Goal: Task Accomplishment & Management: Manage account settings

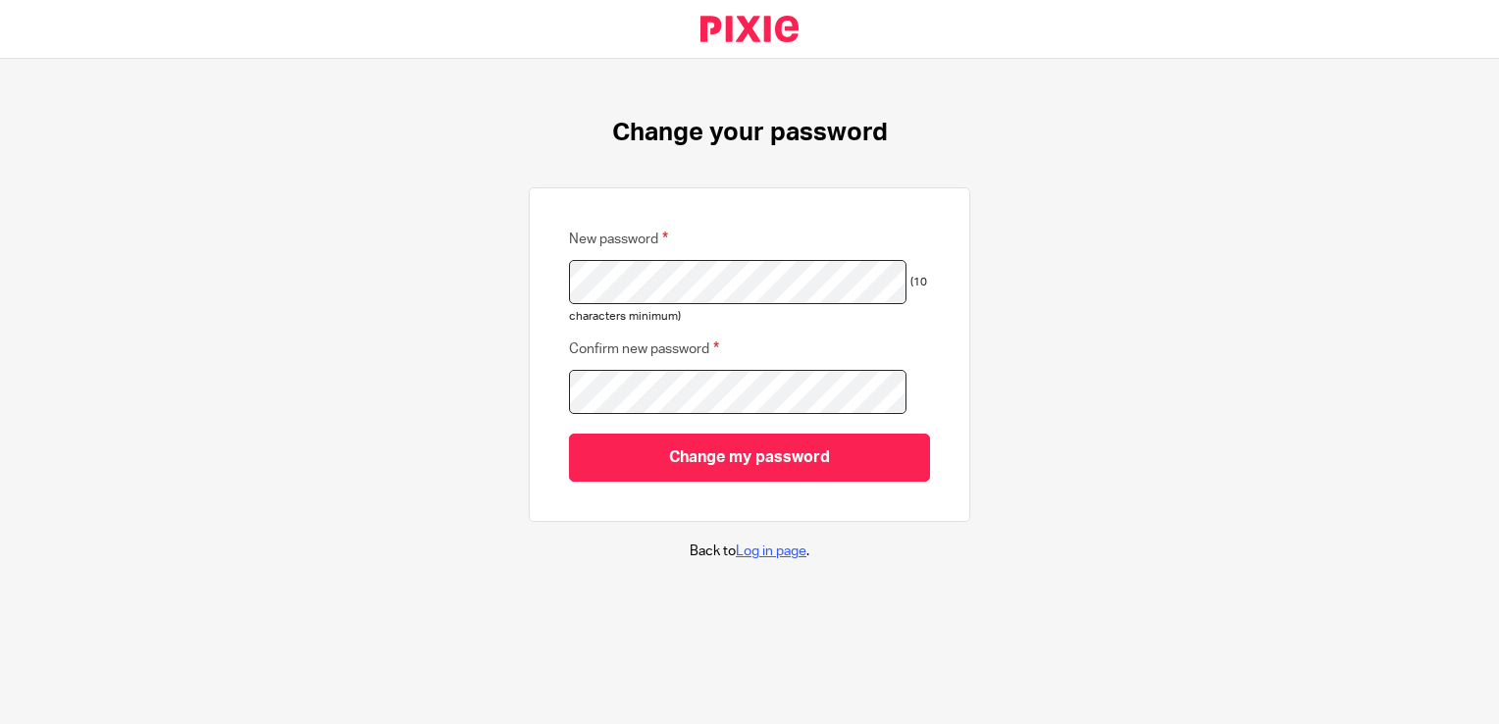
click at [746, 551] on link "Log in page" at bounding box center [771, 551] width 71 height 14
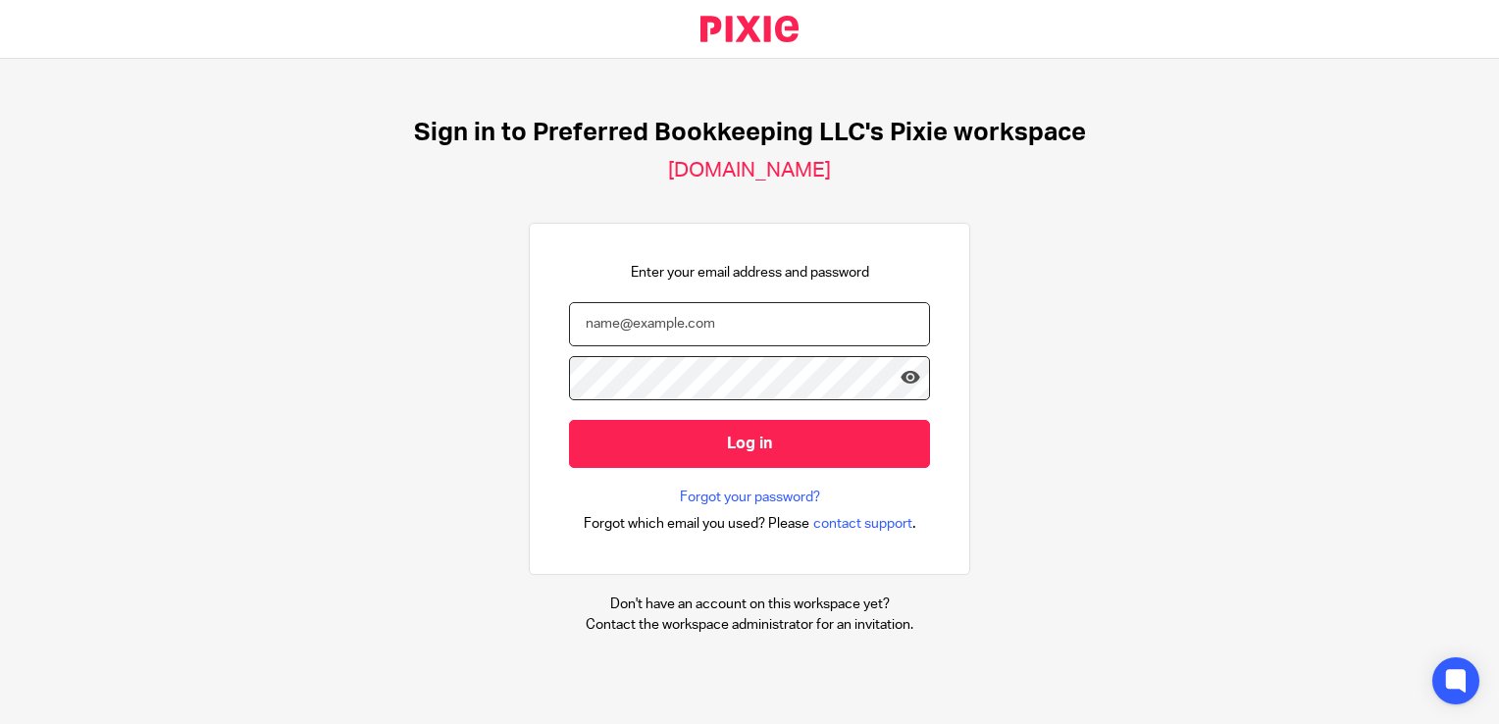
type input "carolyn@preferredbookkeeping.net"
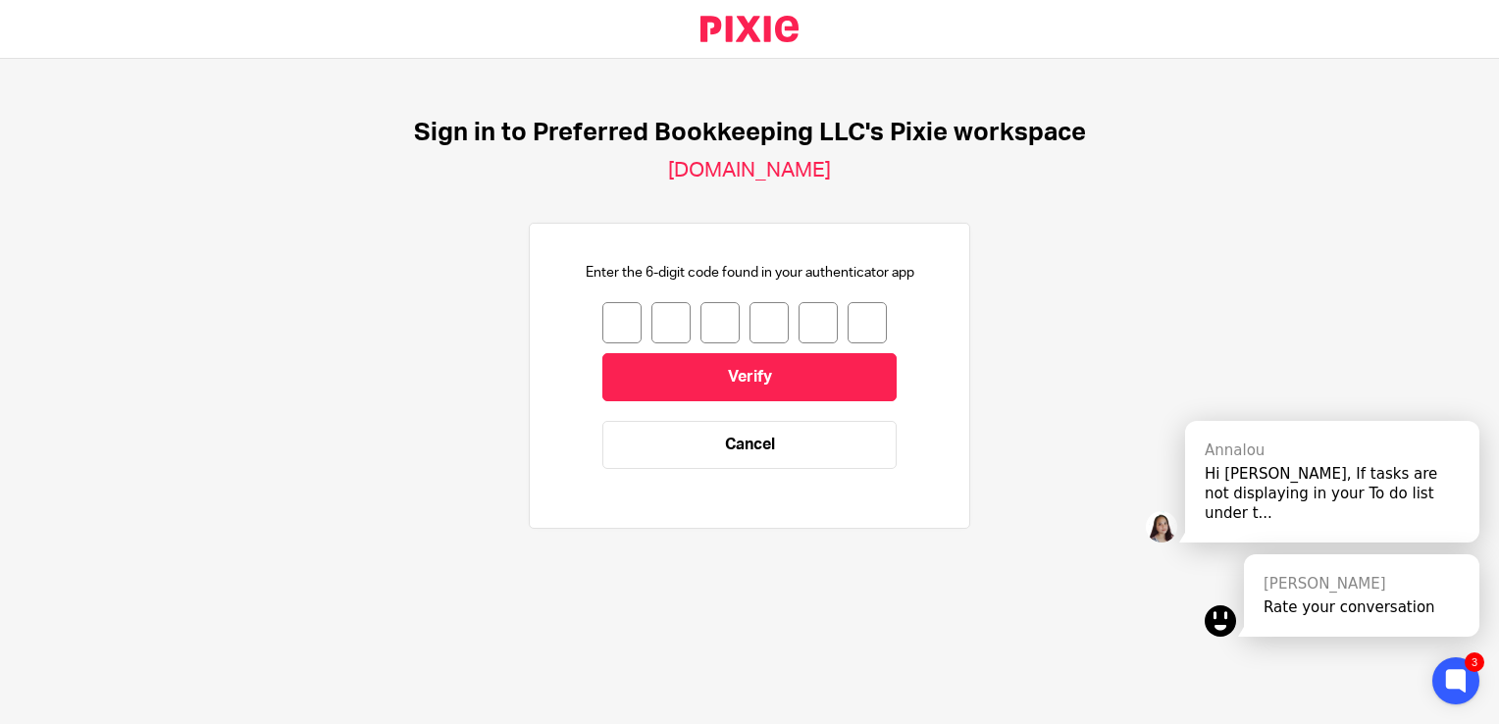
click at [603, 307] on input "number" at bounding box center [621, 322] width 39 height 41
type input "4"
type input "9"
type input "3"
type input "4"
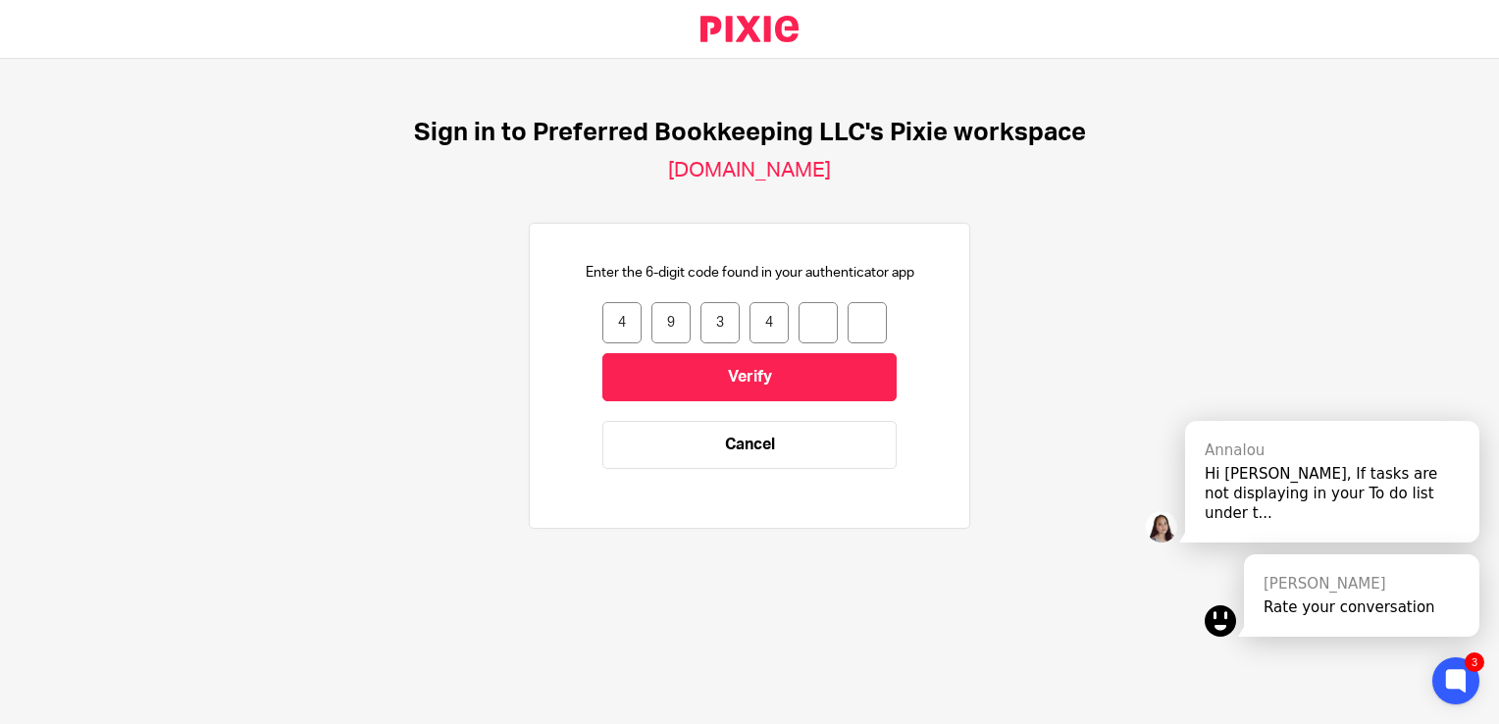
type input "7"
type input "2"
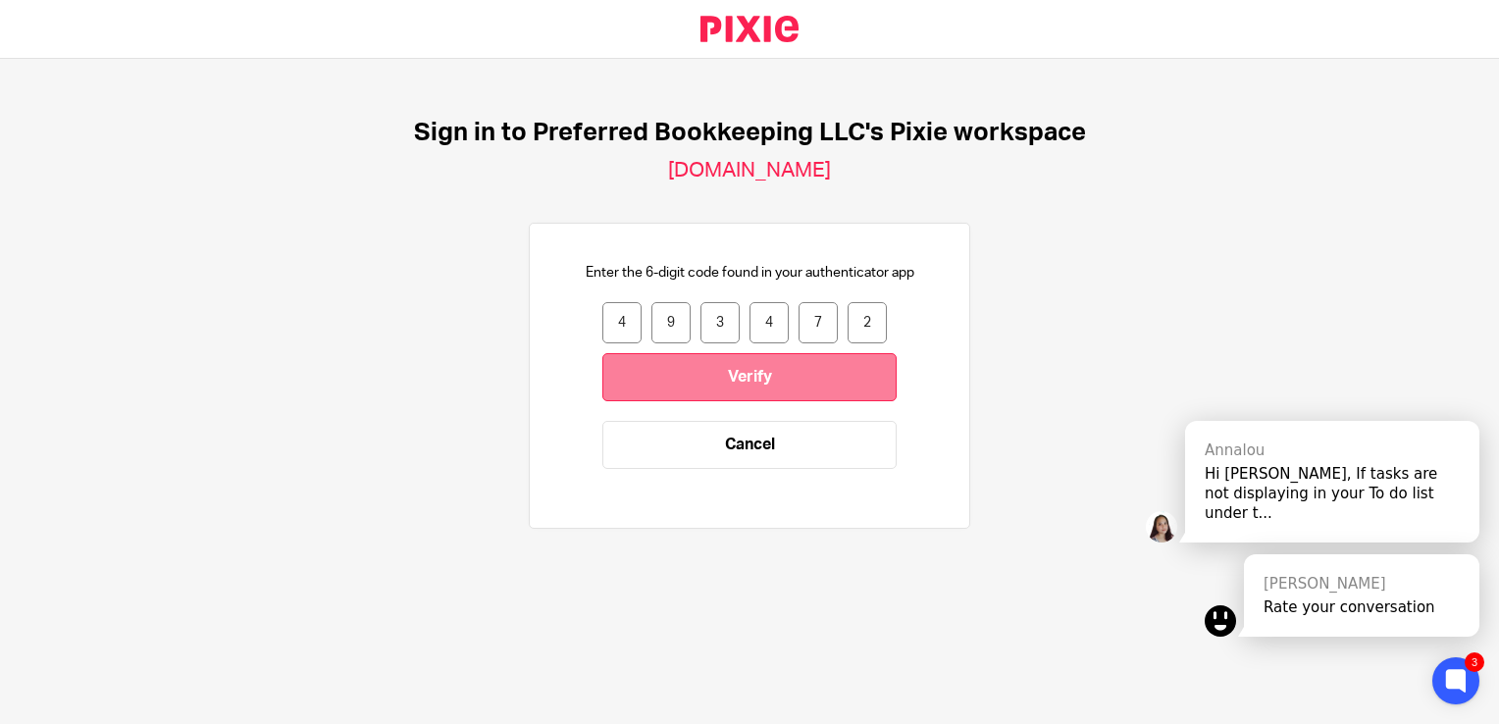
click at [718, 375] on input "Verify" at bounding box center [749, 377] width 294 height 48
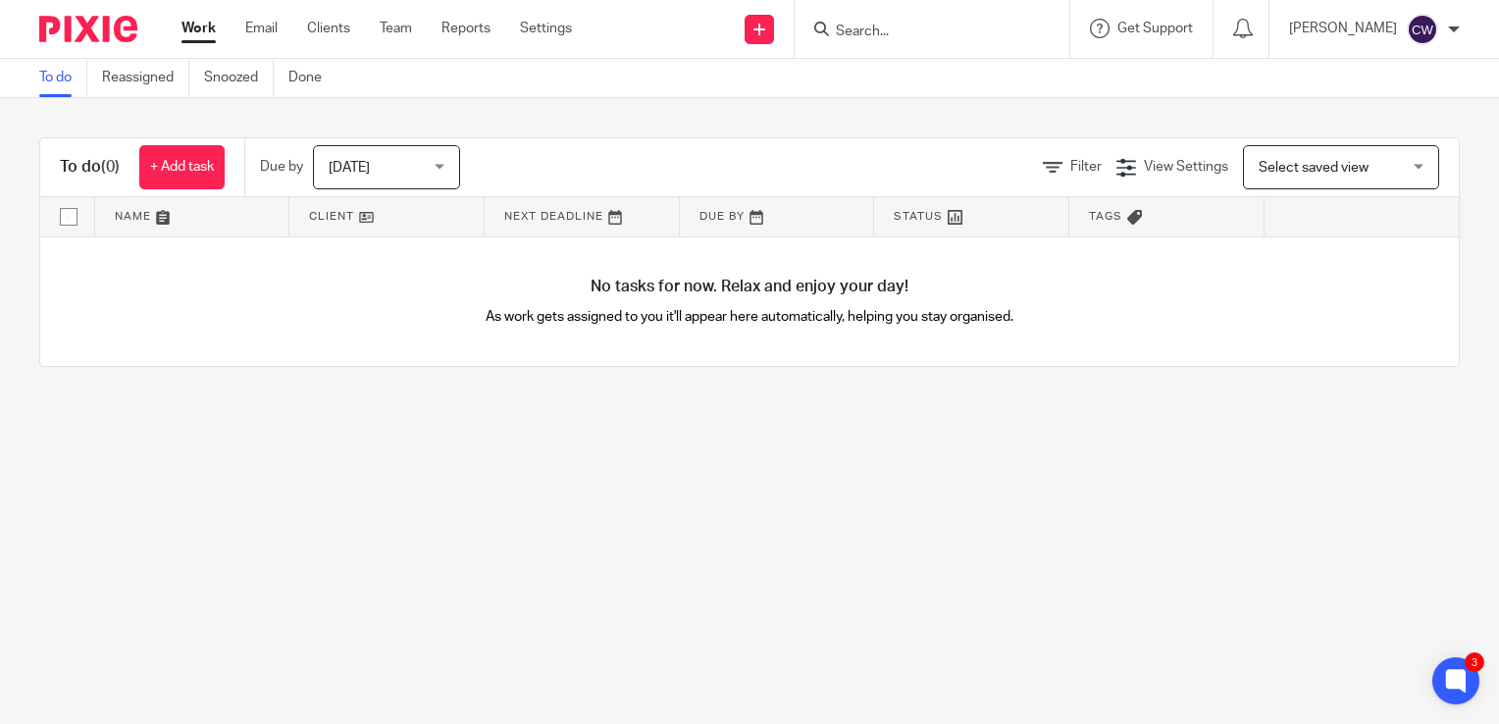
click at [202, 23] on link "Work" at bounding box center [198, 29] width 34 height 20
click at [55, 82] on link "To do" at bounding box center [63, 78] width 48 height 38
click at [443, 170] on div "Today Today" at bounding box center [386, 167] width 147 height 44
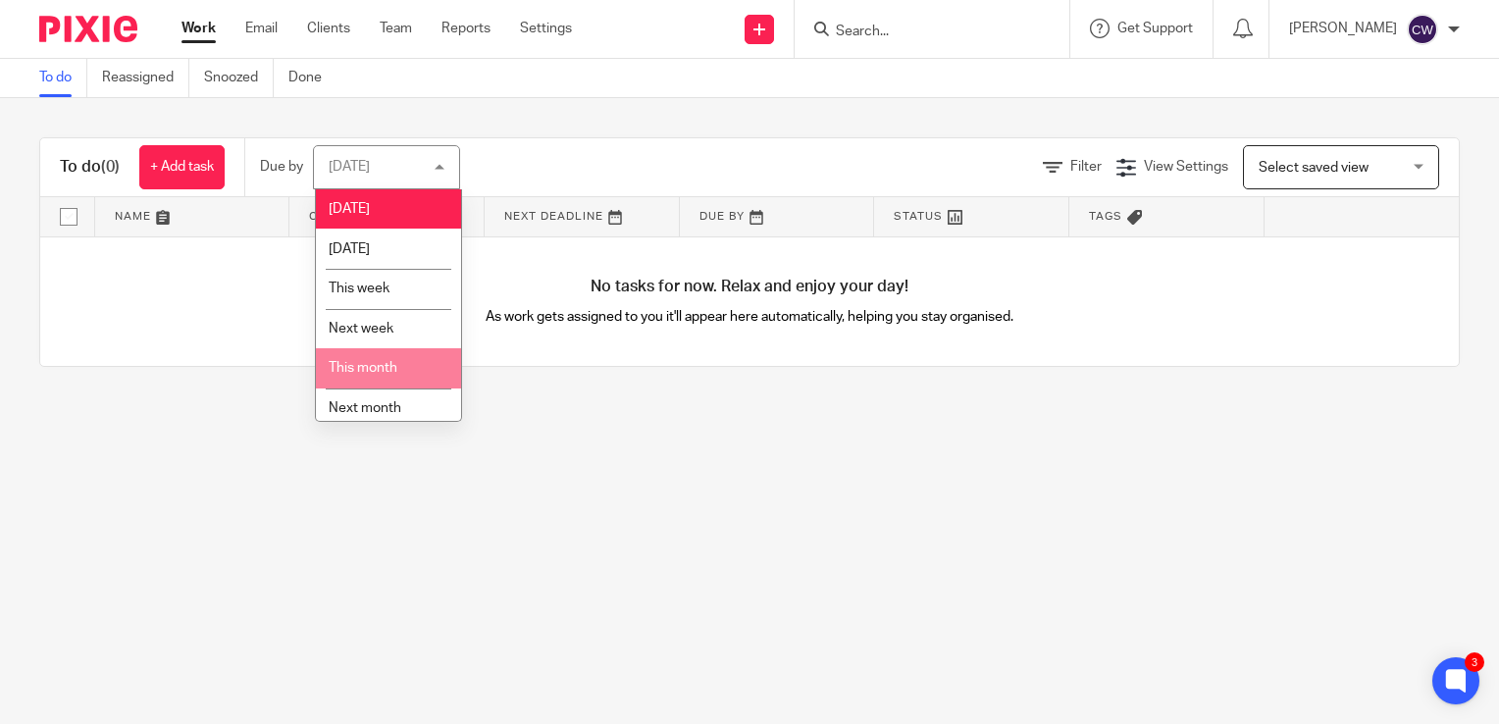
click at [388, 363] on span "This month" at bounding box center [363, 368] width 69 height 14
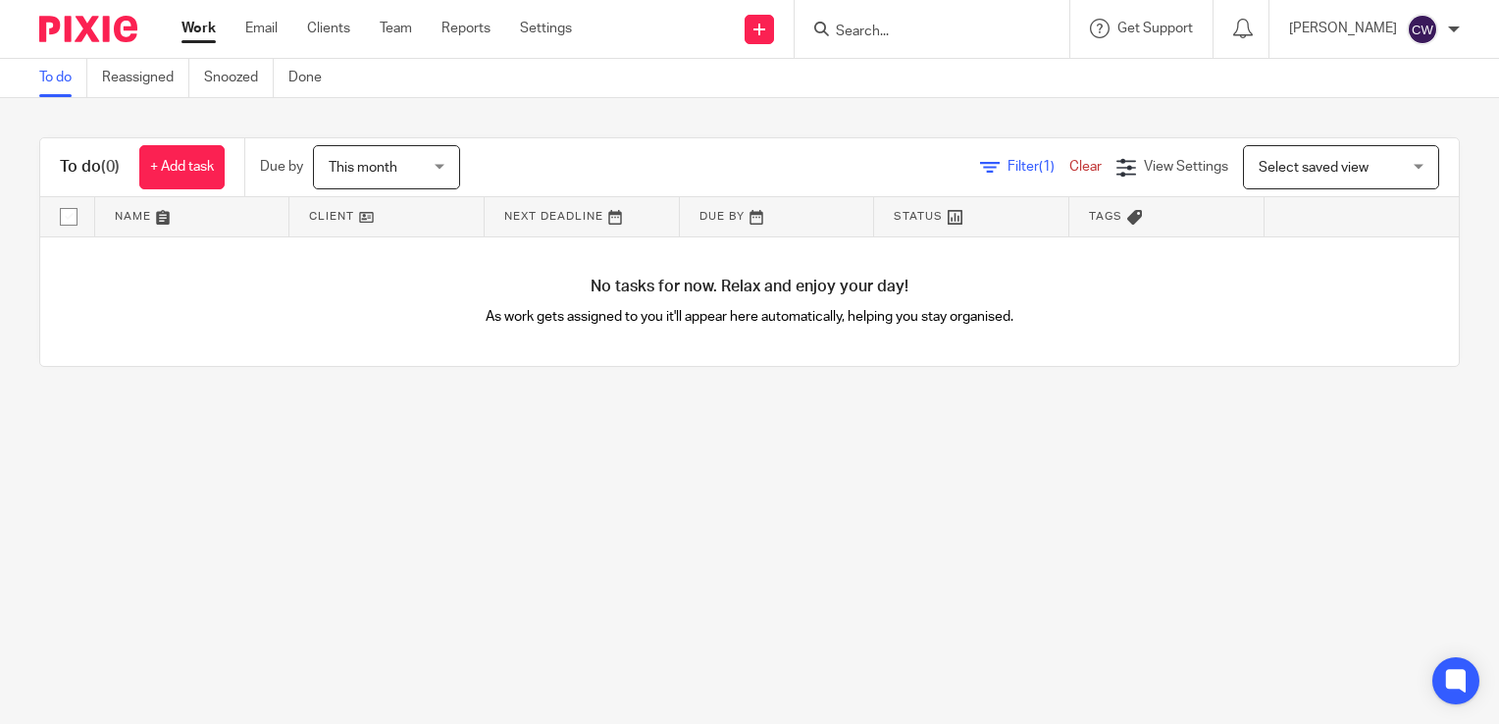
click at [435, 163] on div "This month This month" at bounding box center [386, 167] width 147 height 44
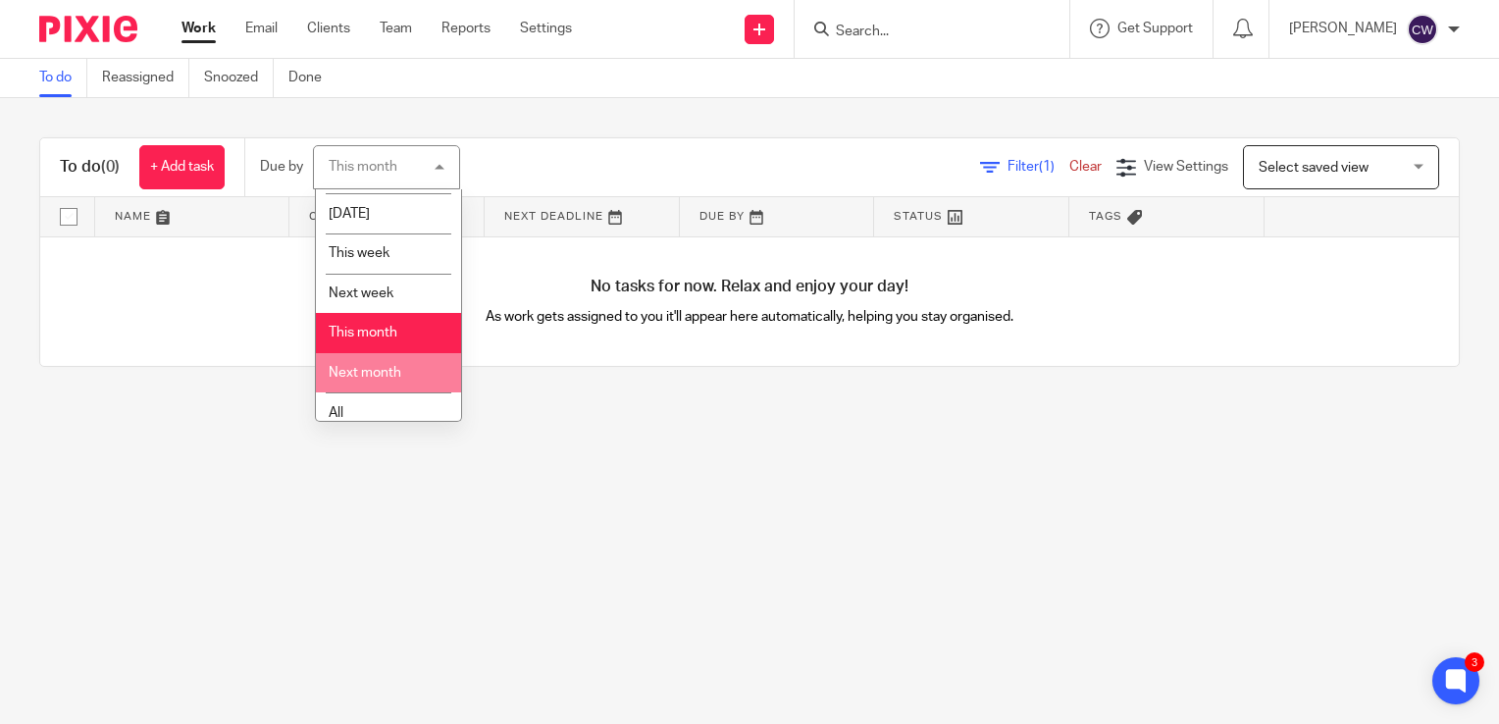
scroll to position [50, 0]
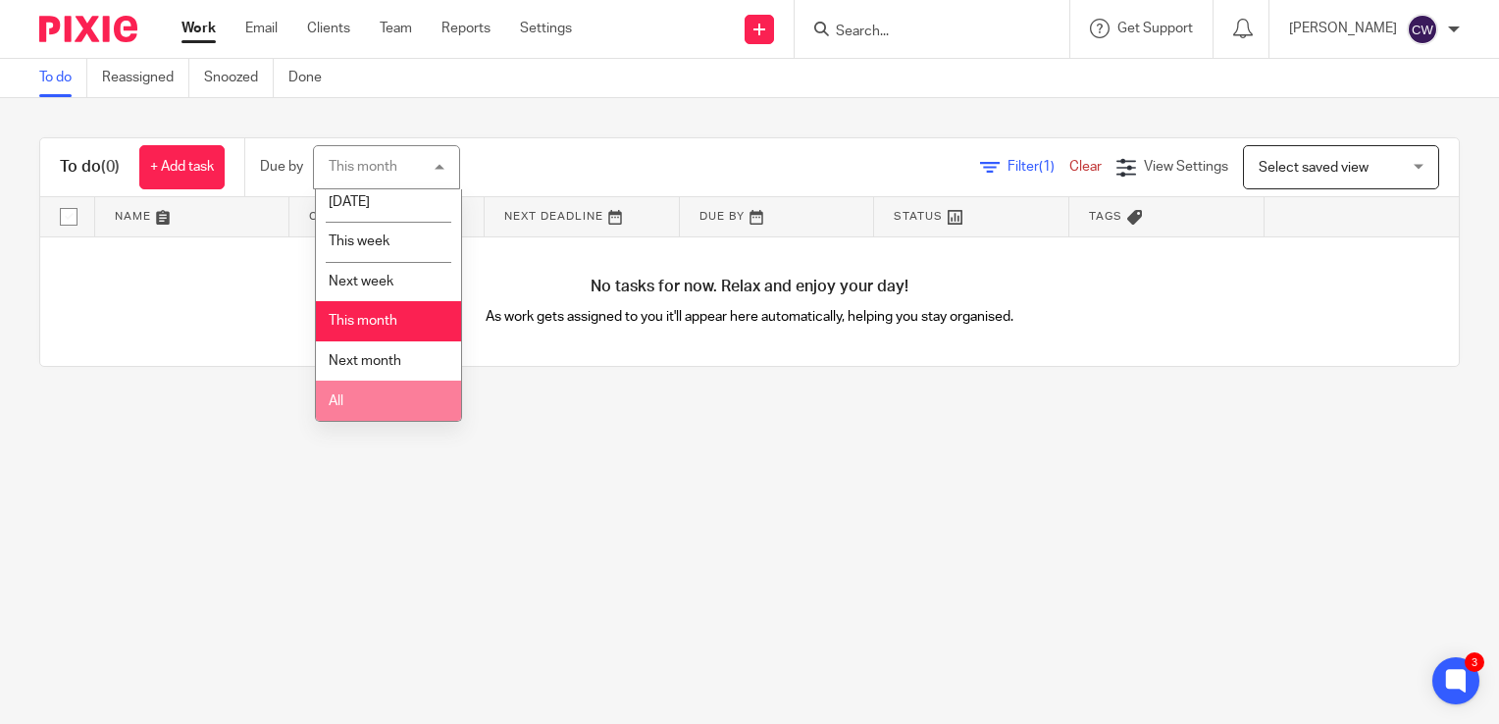
click at [360, 391] on li "All" at bounding box center [388, 401] width 145 height 40
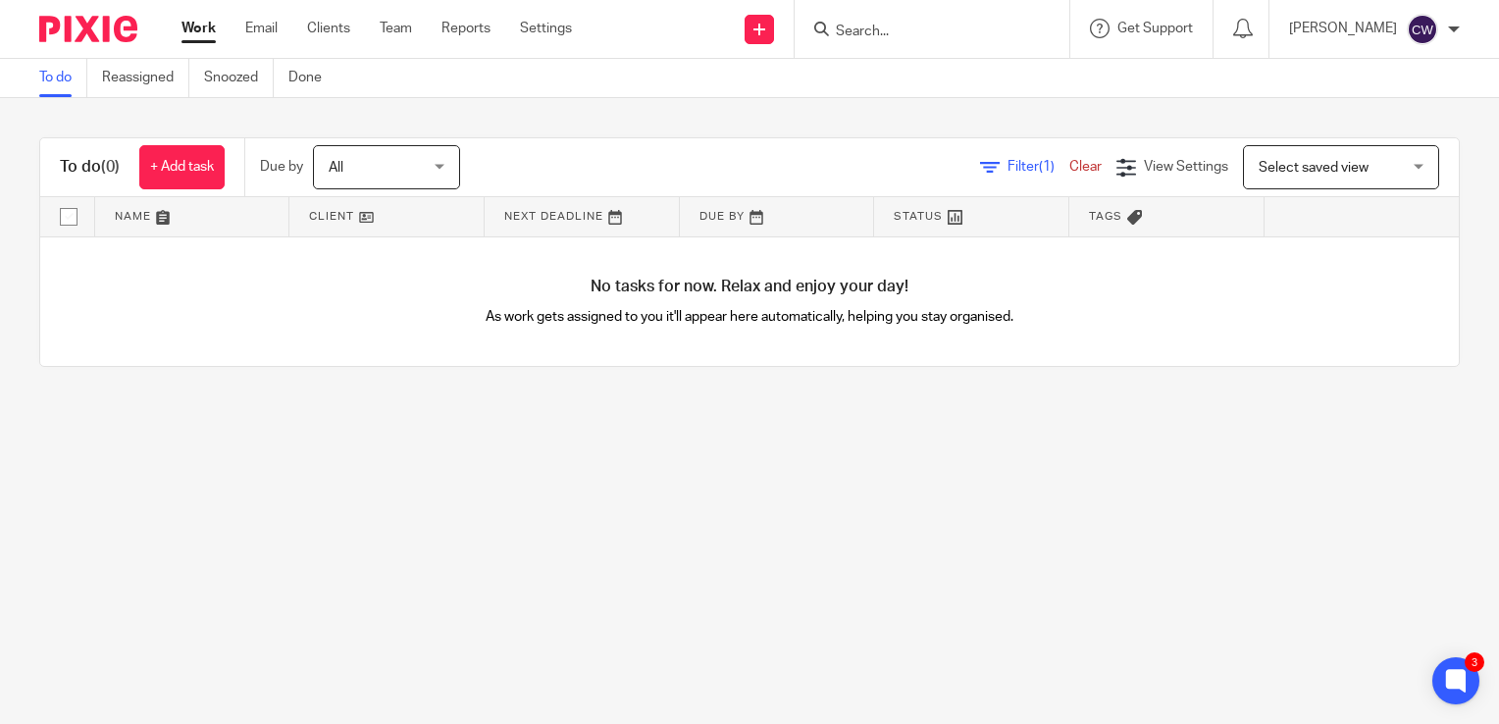
click at [1007, 164] on span "Filter (1)" at bounding box center [1038, 167] width 62 height 14
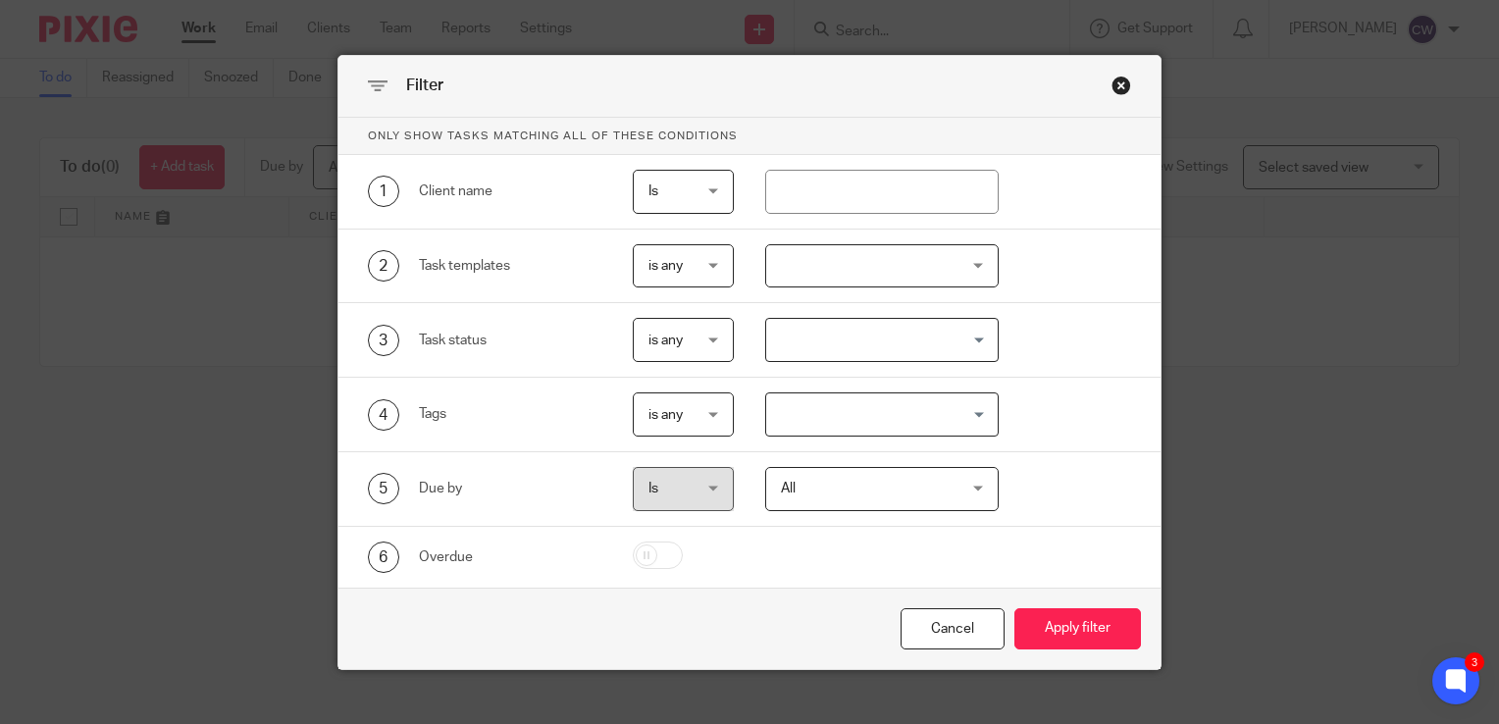
scroll to position [46, 0]
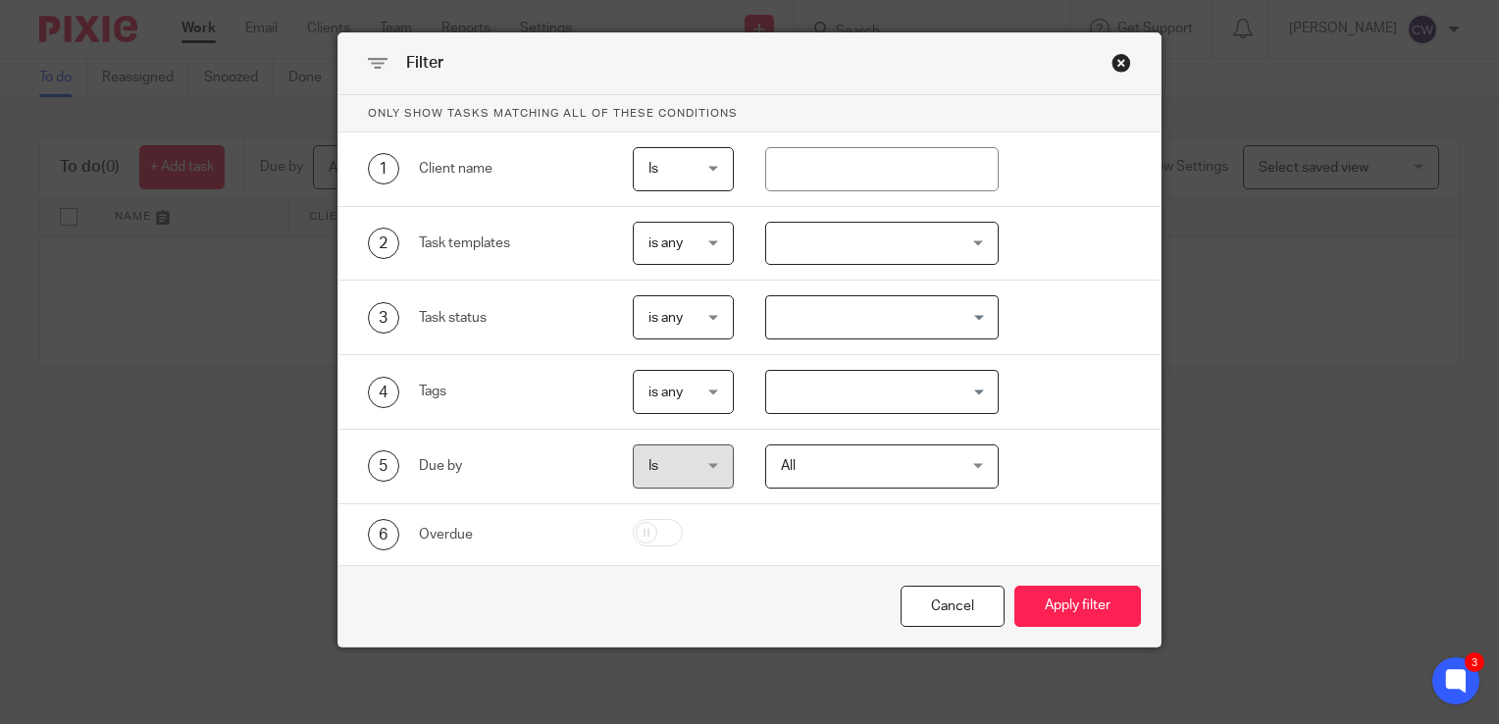
click at [969, 464] on div "All All" at bounding box center [882, 466] width 234 height 44
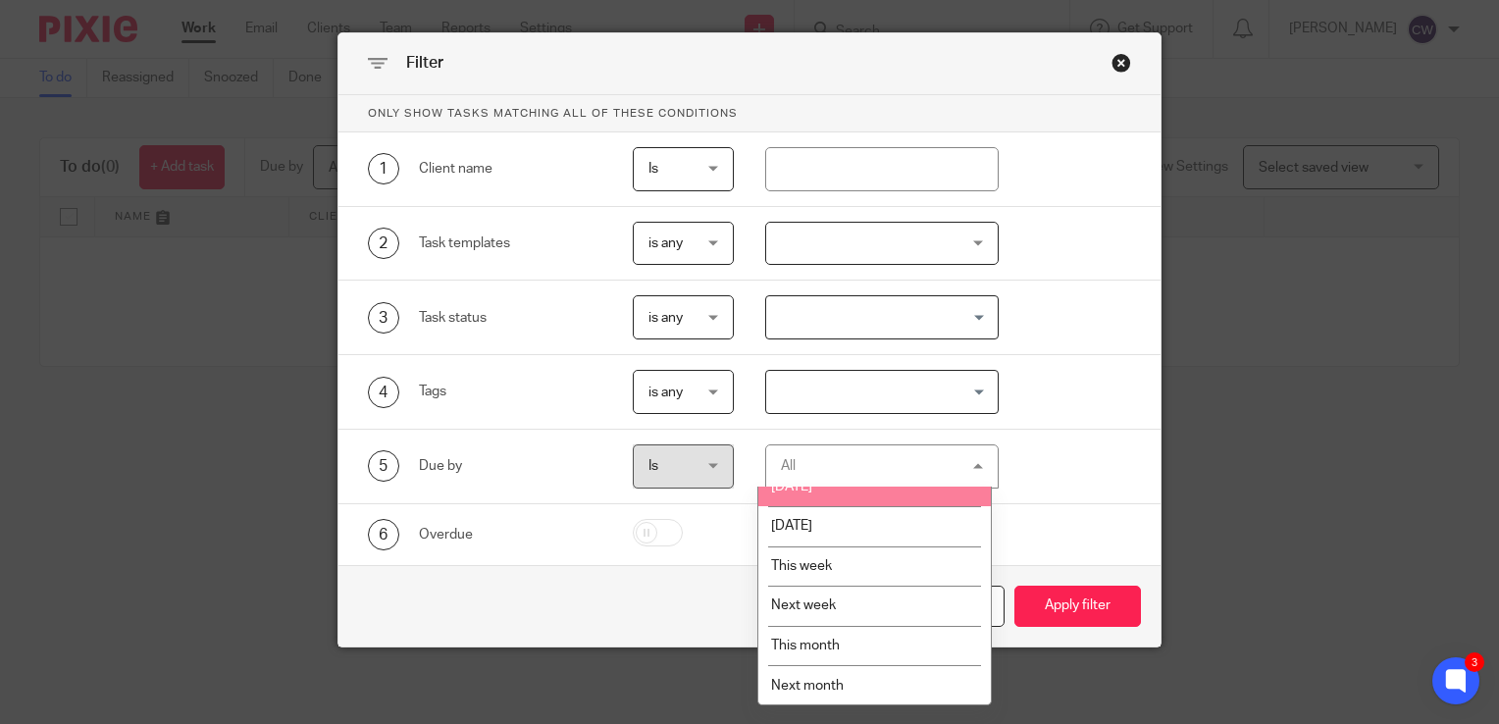
scroll to position [0, 0]
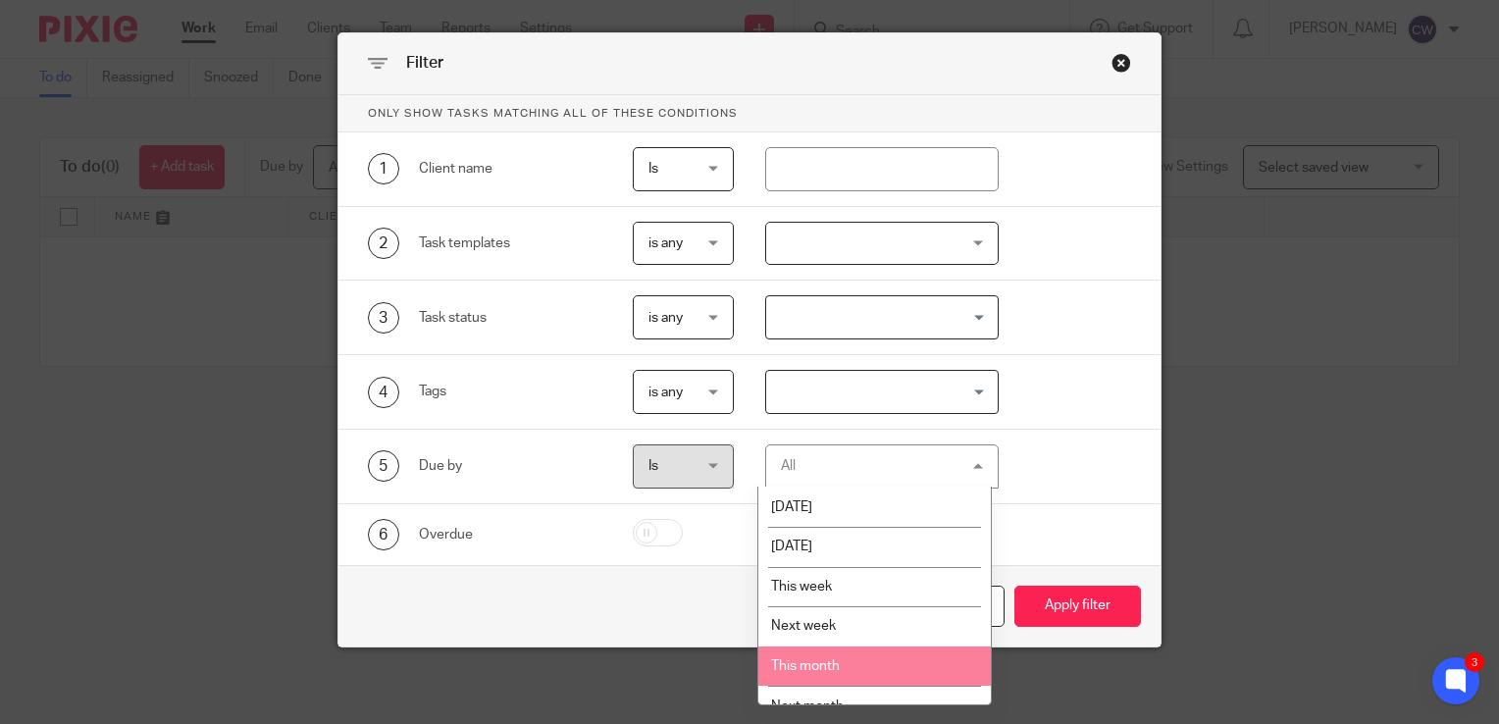
click at [863, 662] on li "This month" at bounding box center [874, 666] width 232 height 40
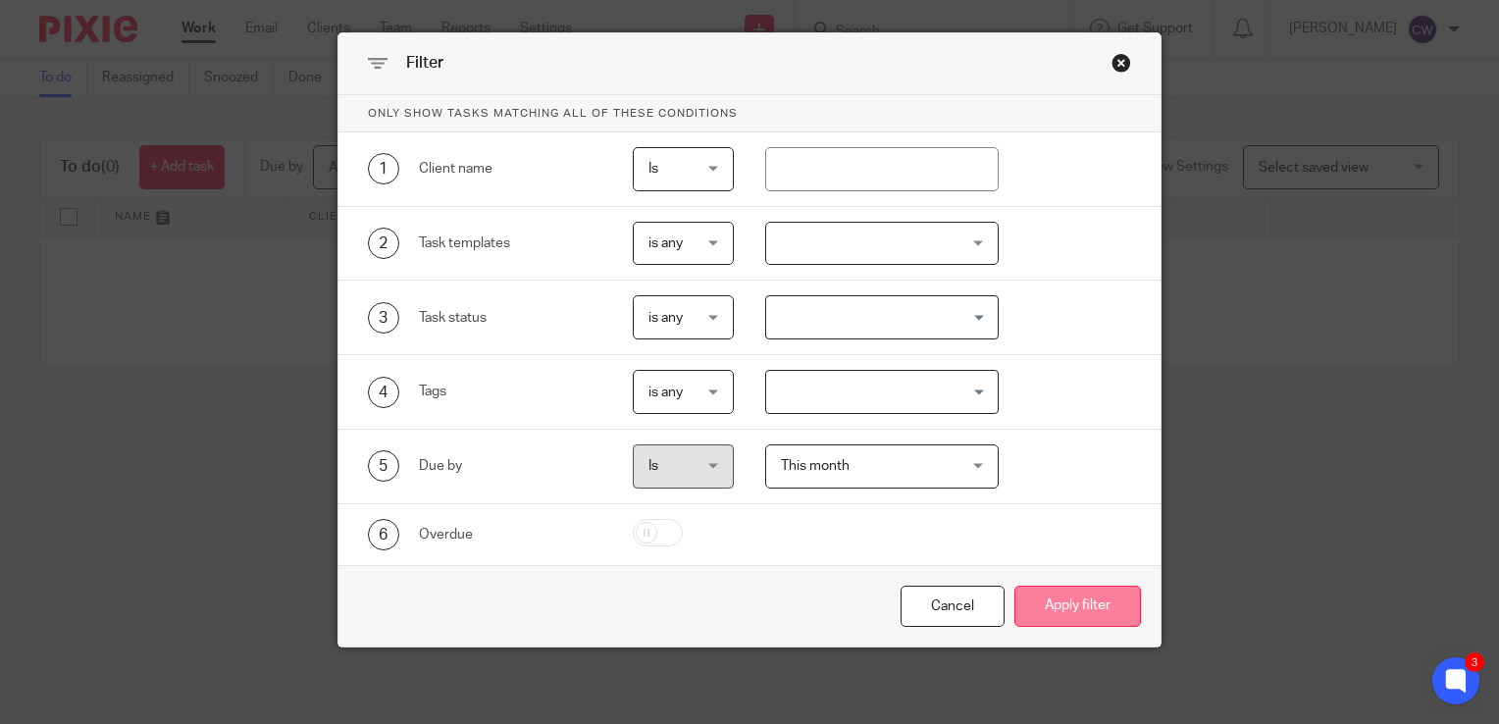
click at [1057, 612] on button "Apply filter" at bounding box center [1077, 606] width 127 height 42
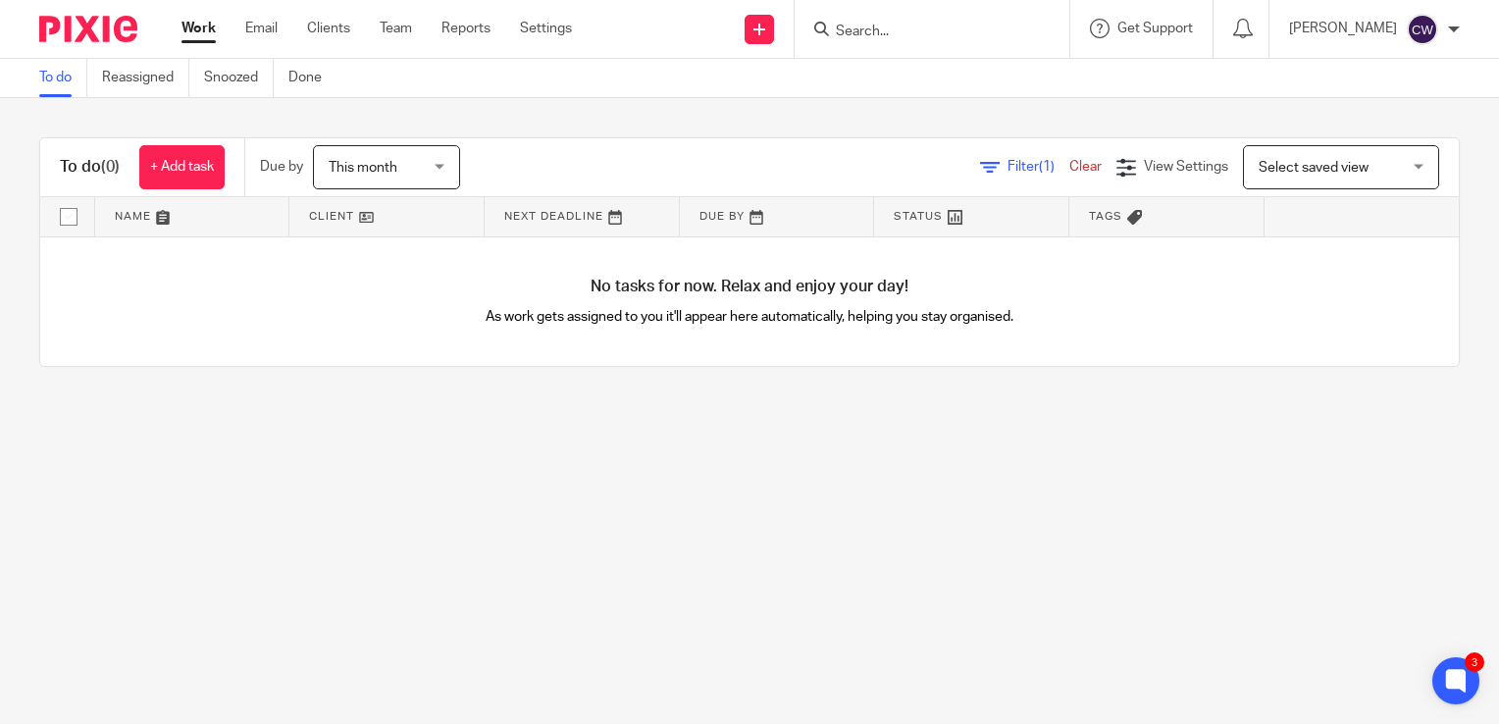
click at [1069, 163] on link "Clear" at bounding box center [1085, 167] width 32 height 14
click at [463, 28] on link "Reports" at bounding box center [465, 29] width 49 height 20
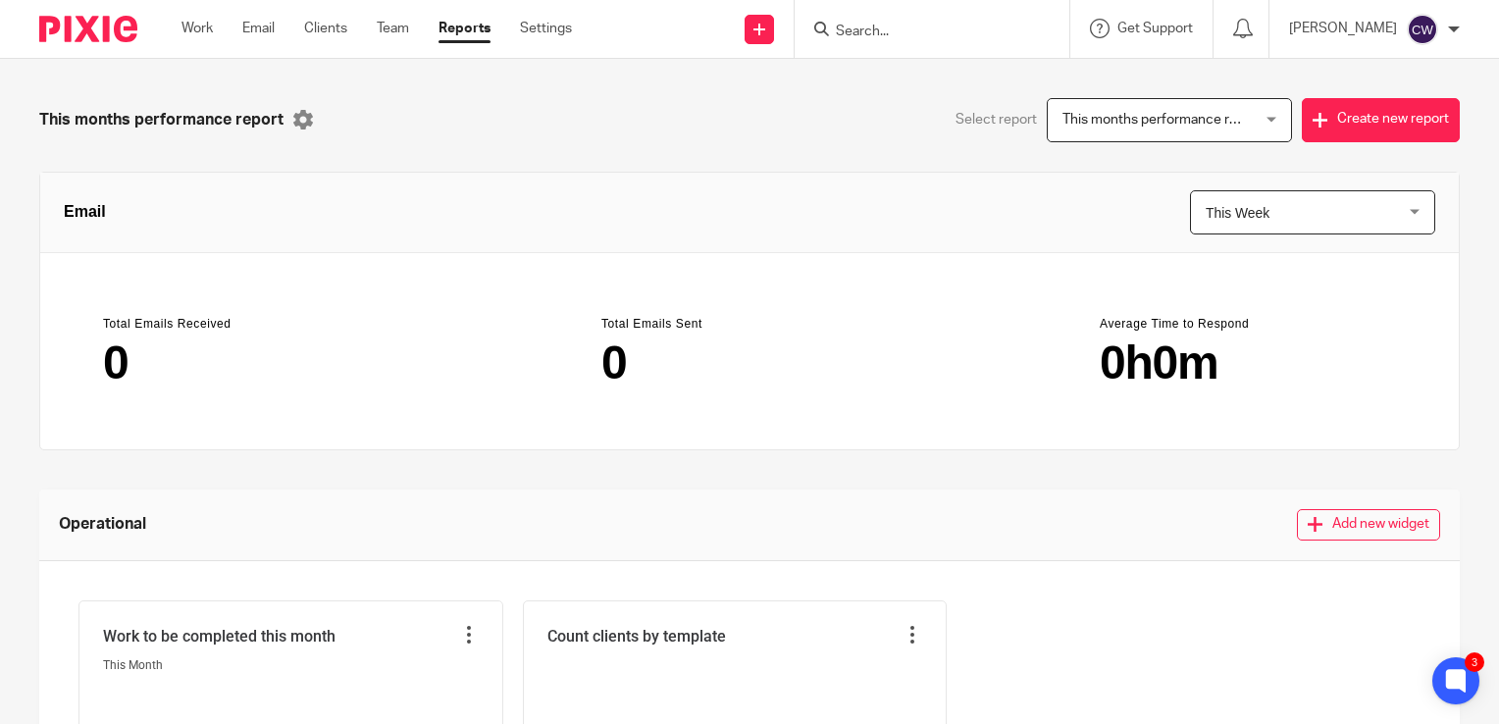
click at [1237, 121] on div "This months performance report This months performance report" at bounding box center [1168, 120] width 245 height 44
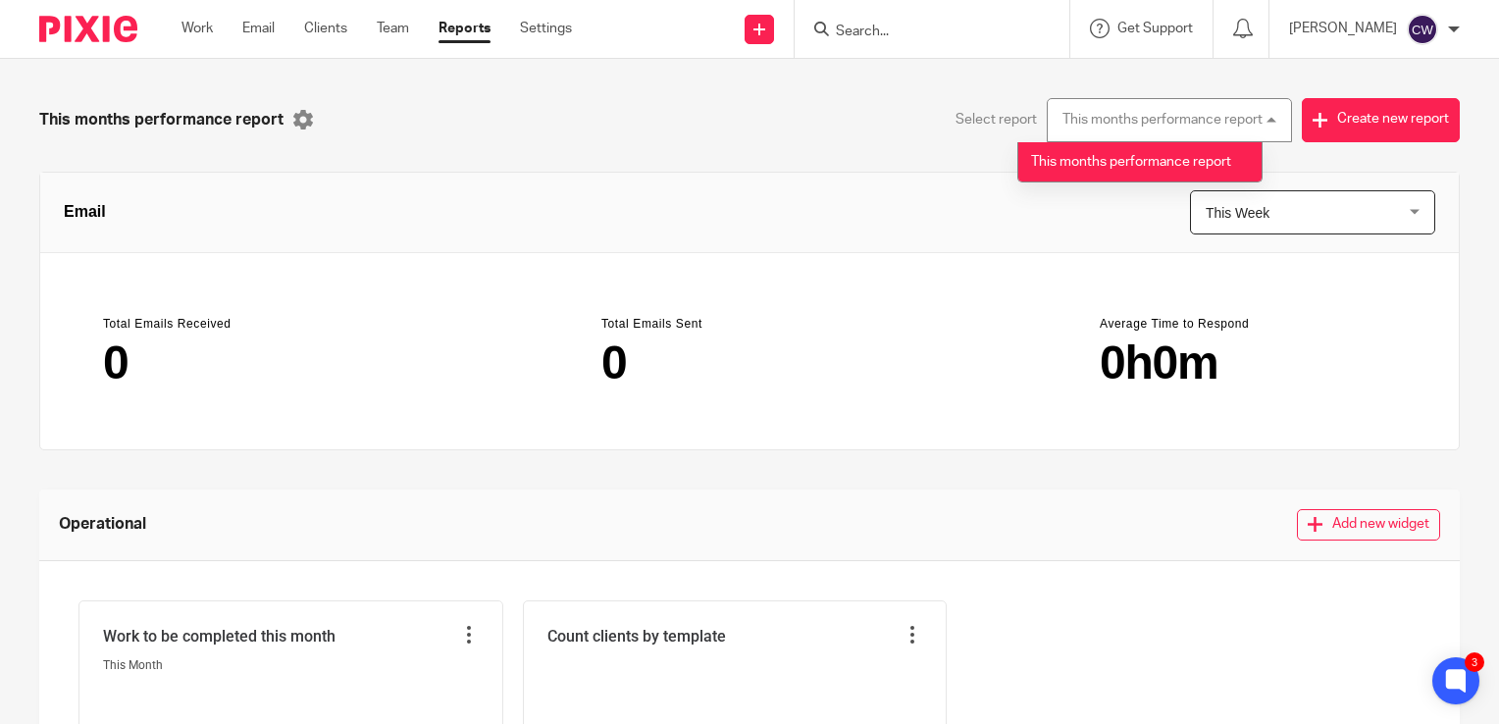
click at [1237, 121] on div "This months performance report This months performance report" at bounding box center [1168, 120] width 245 height 44
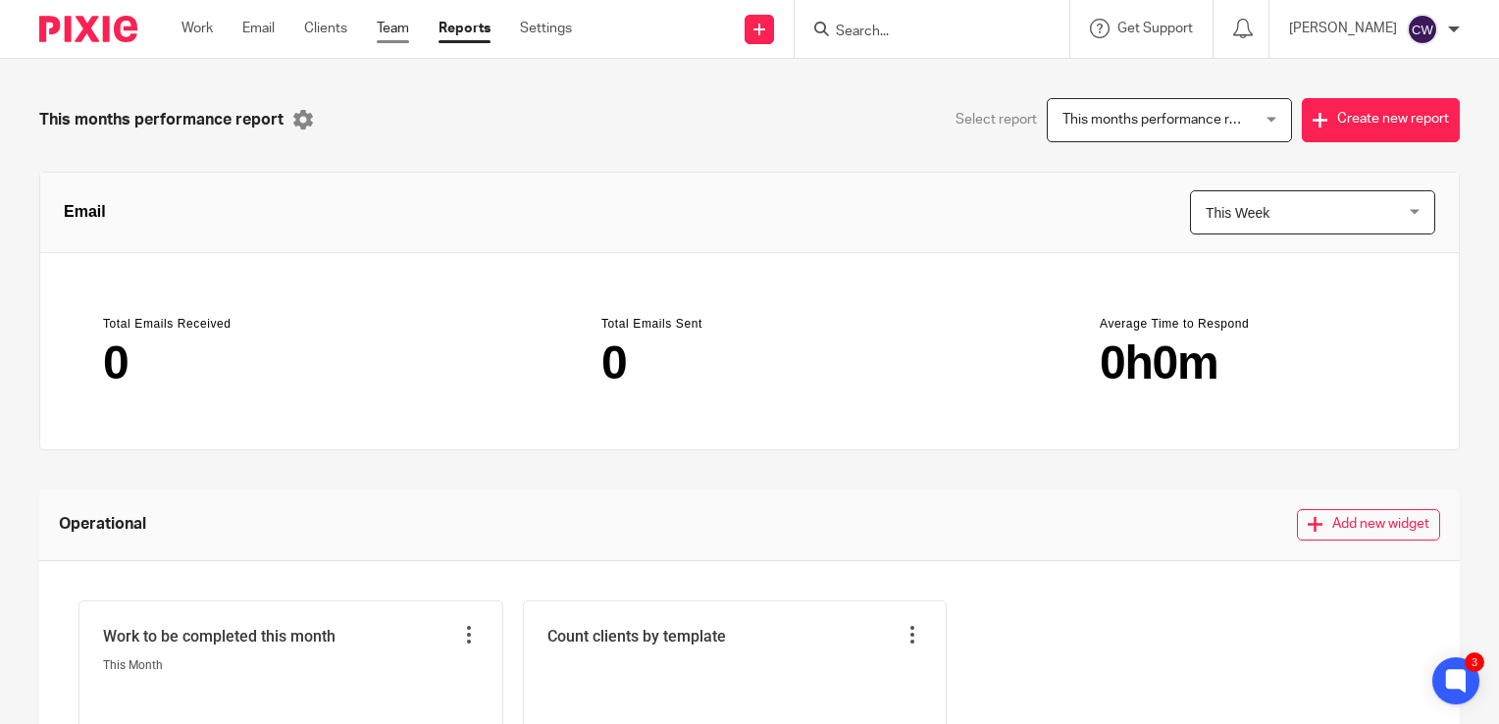
click at [388, 25] on link "Team" at bounding box center [393, 29] width 32 height 20
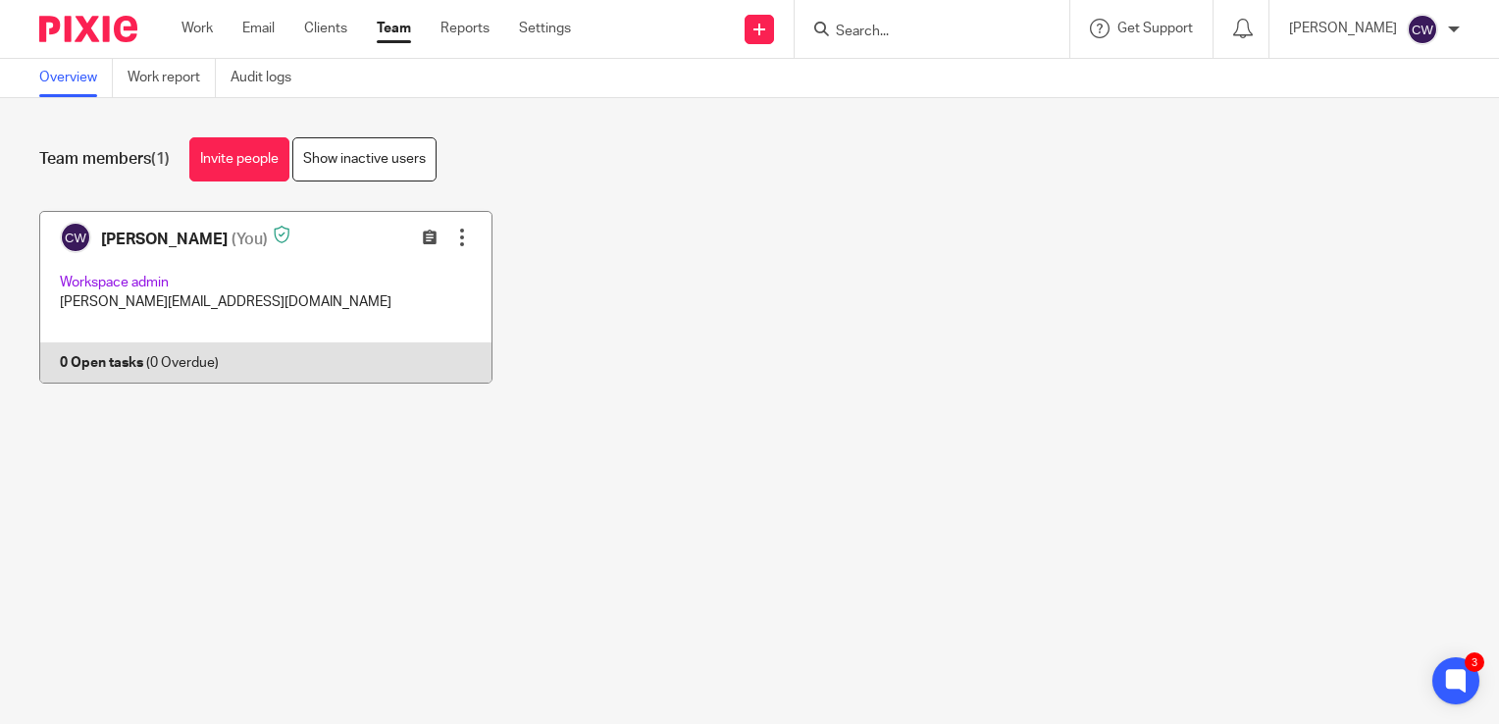
click at [311, 253] on link at bounding box center [250, 297] width 483 height 173
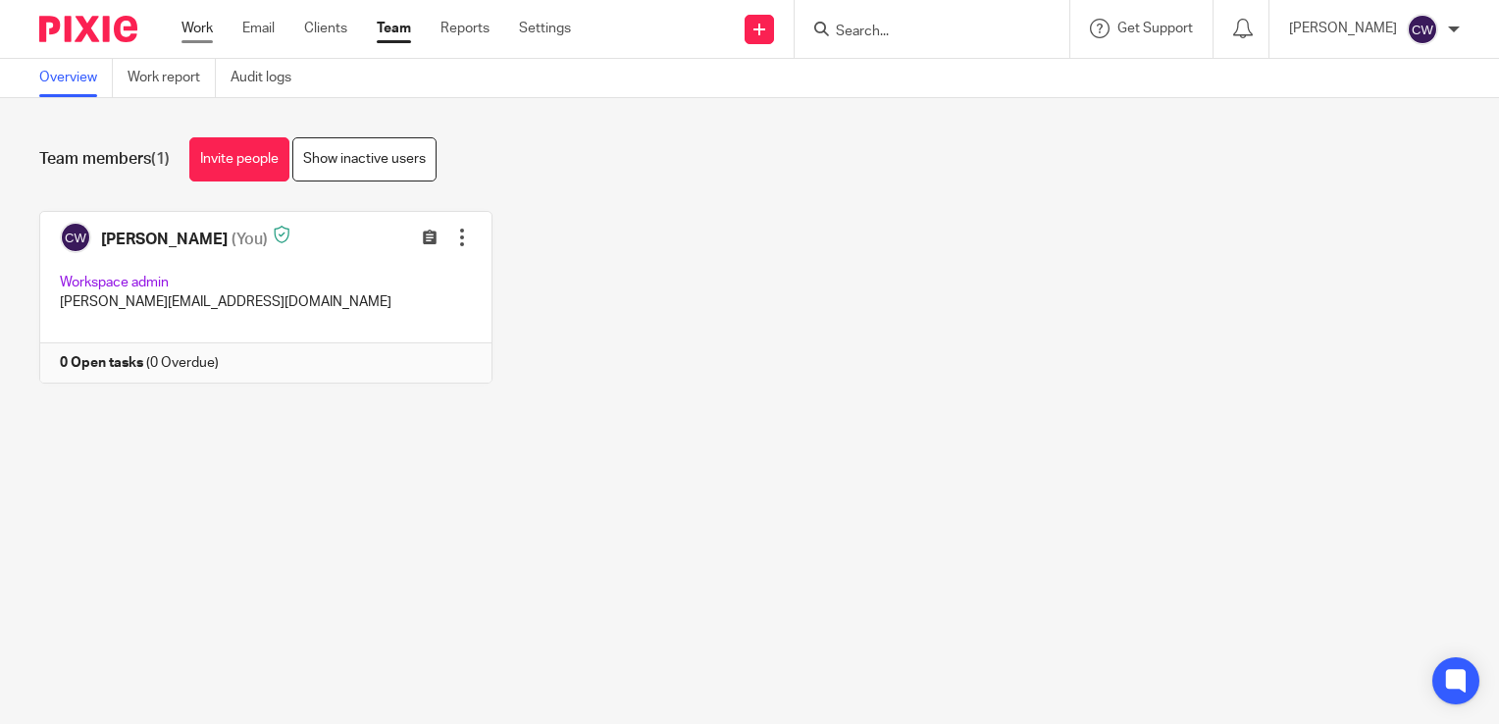
click at [204, 28] on link "Work" at bounding box center [196, 29] width 31 height 20
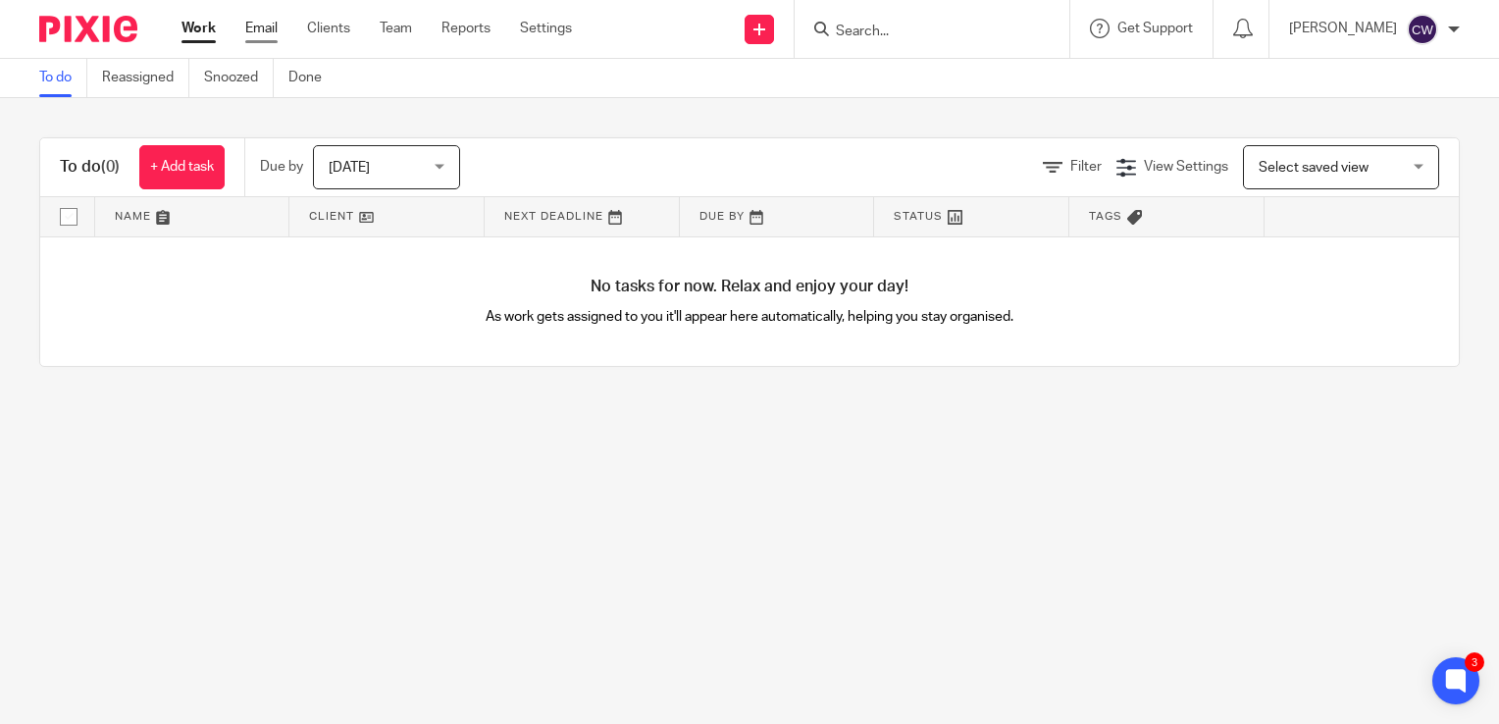
click at [267, 23] on link "Email" at bounding box center [261, 29] width 32 height 20
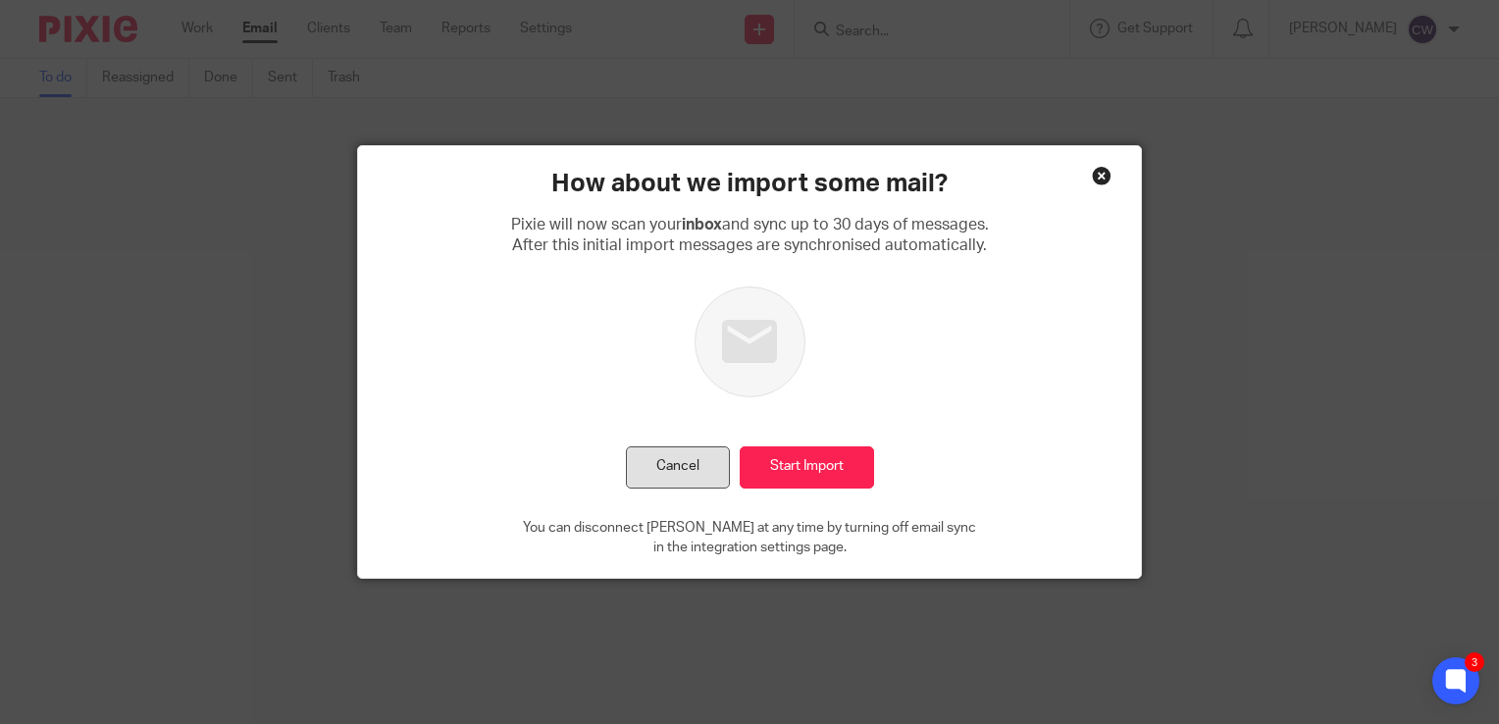
click at [701, 466] on button "Cancel" at bounding box center [678, 467] width 104 height 42
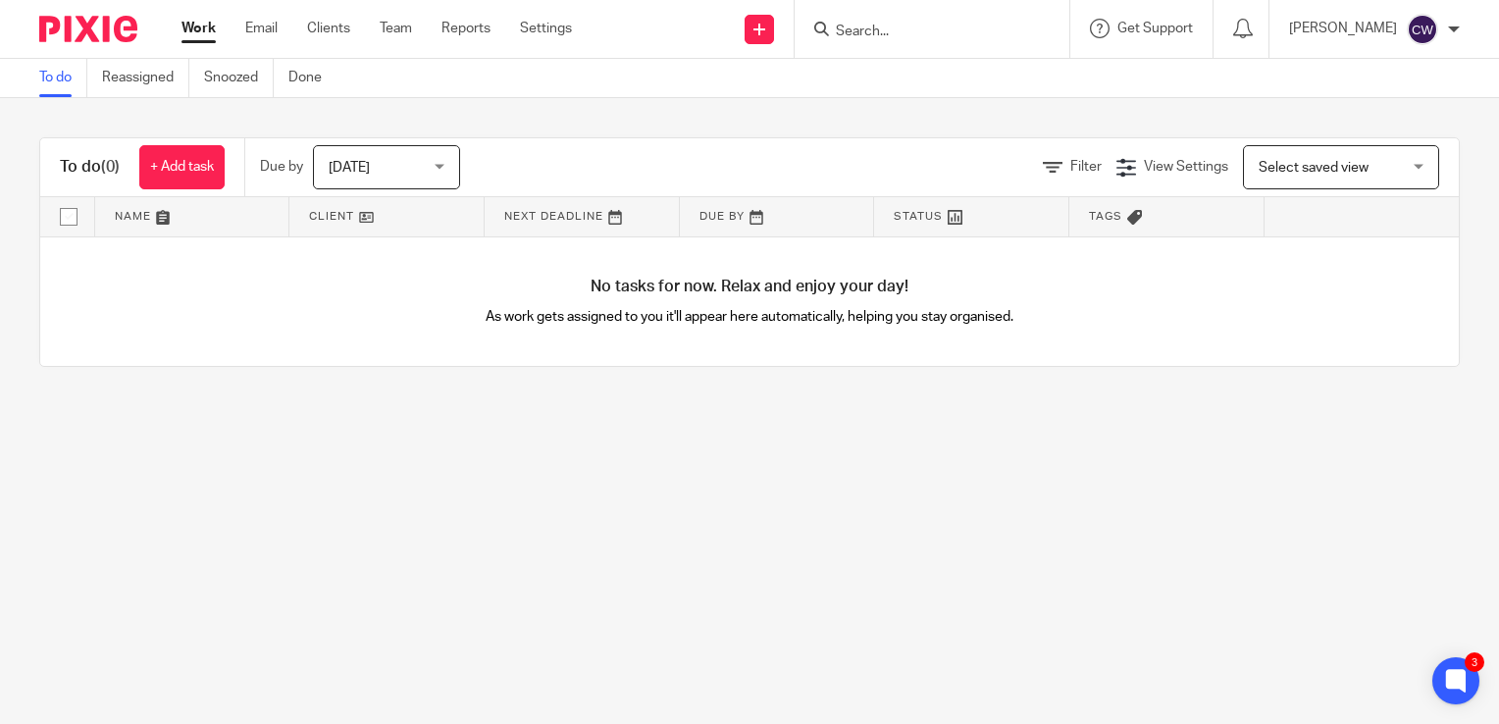
click at [66, 76] on link "To do" at bounding box center [63, 78] width 48 height 38
click at [254, 84] on link "Snoozed" at bounding box center [239, 78] width 70 height 38
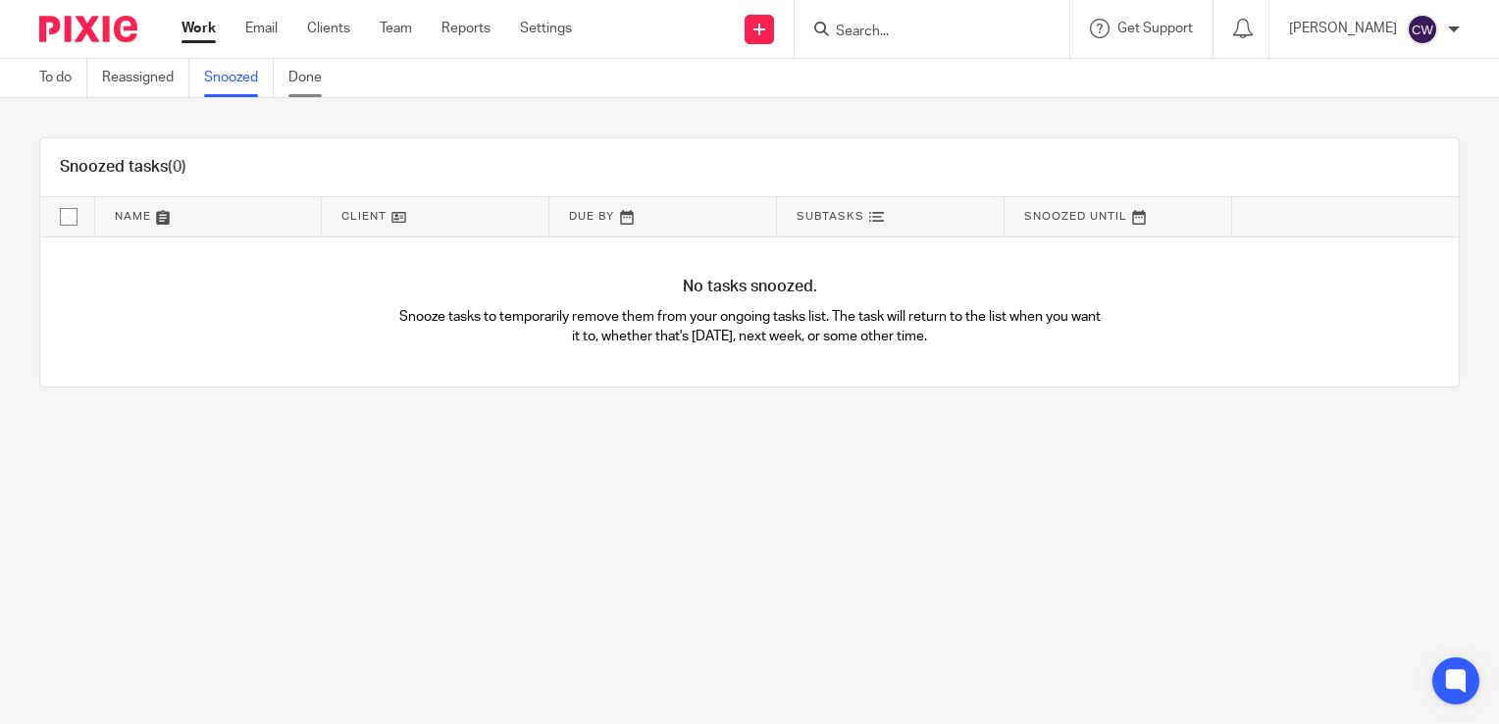
click at [298, 82] on link "Done" at bounding box center [312, 78] width 48 height 38
click at [128, 79] on link "Reassigned" at bounding box center [145, 78] width 87 height 38
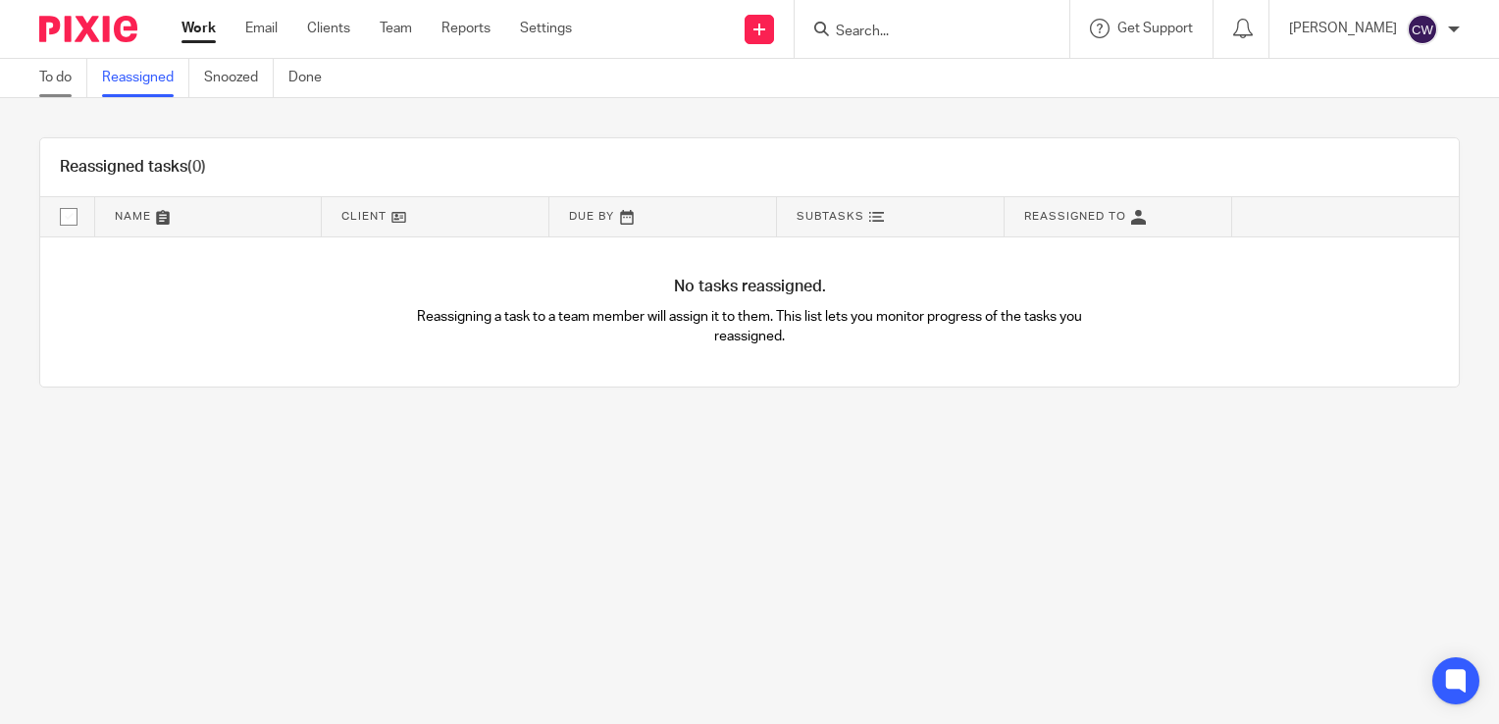
click at [61, 69] on link "To do" at bounding box center [63, 78] width 48 height 38
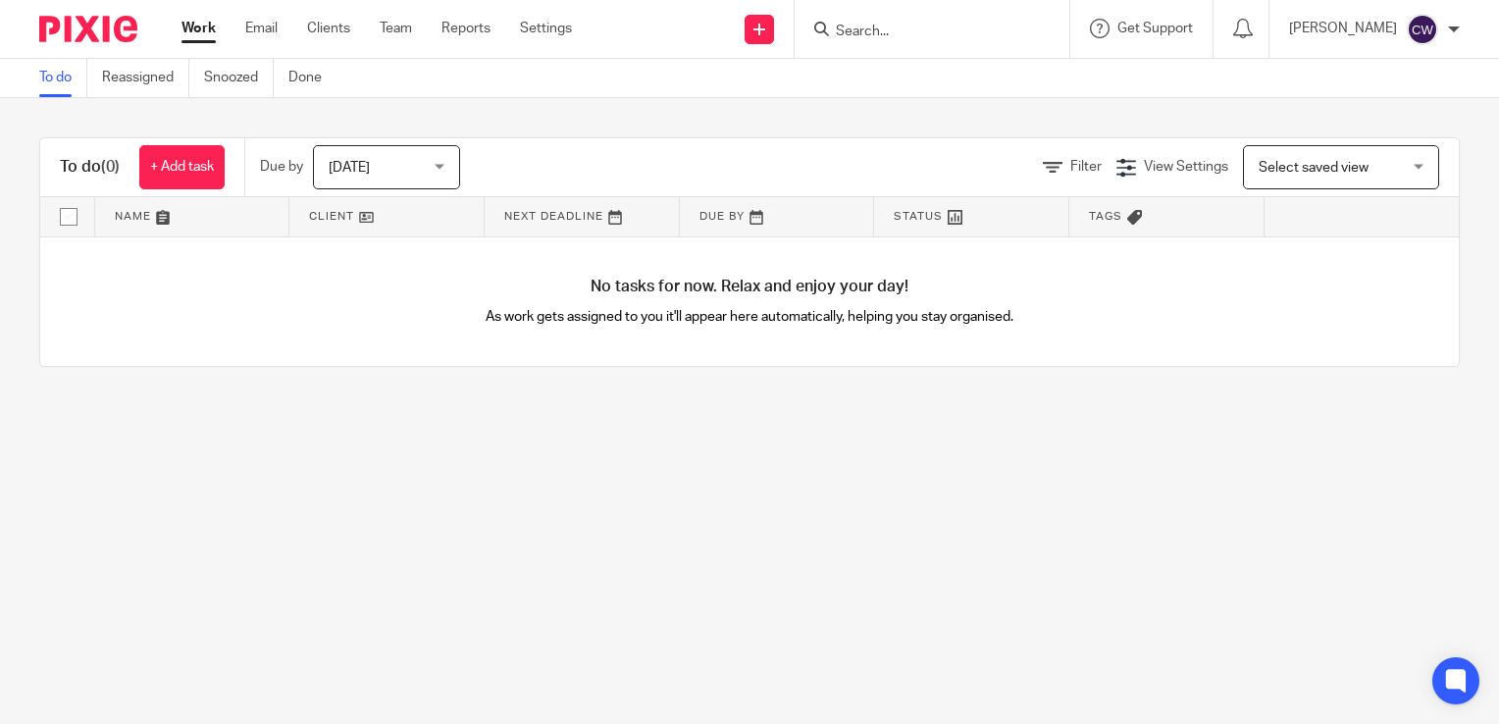
click at [445, 169] on div "[DATE] [DATE]" at bounding box center [386, 167] width 147 height 44
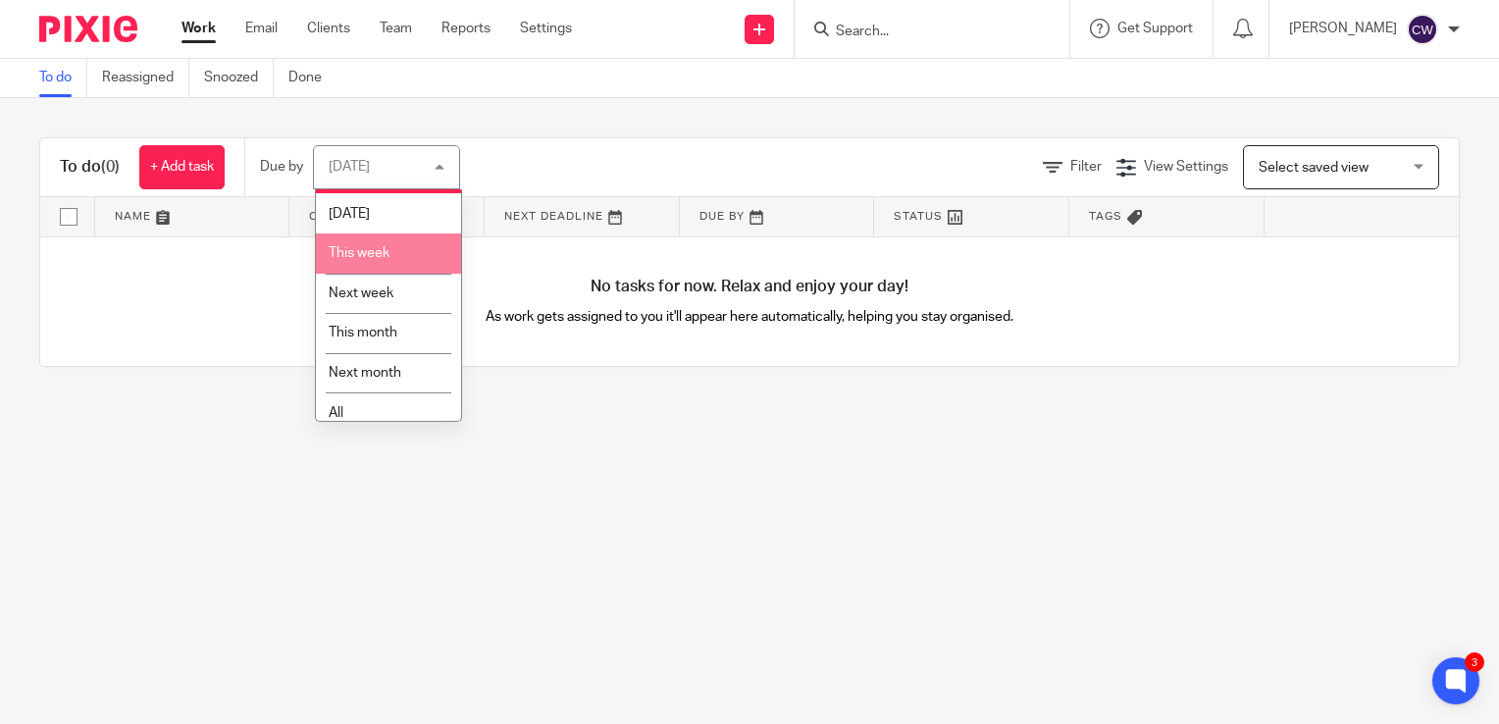
scroll to position [50, 0]
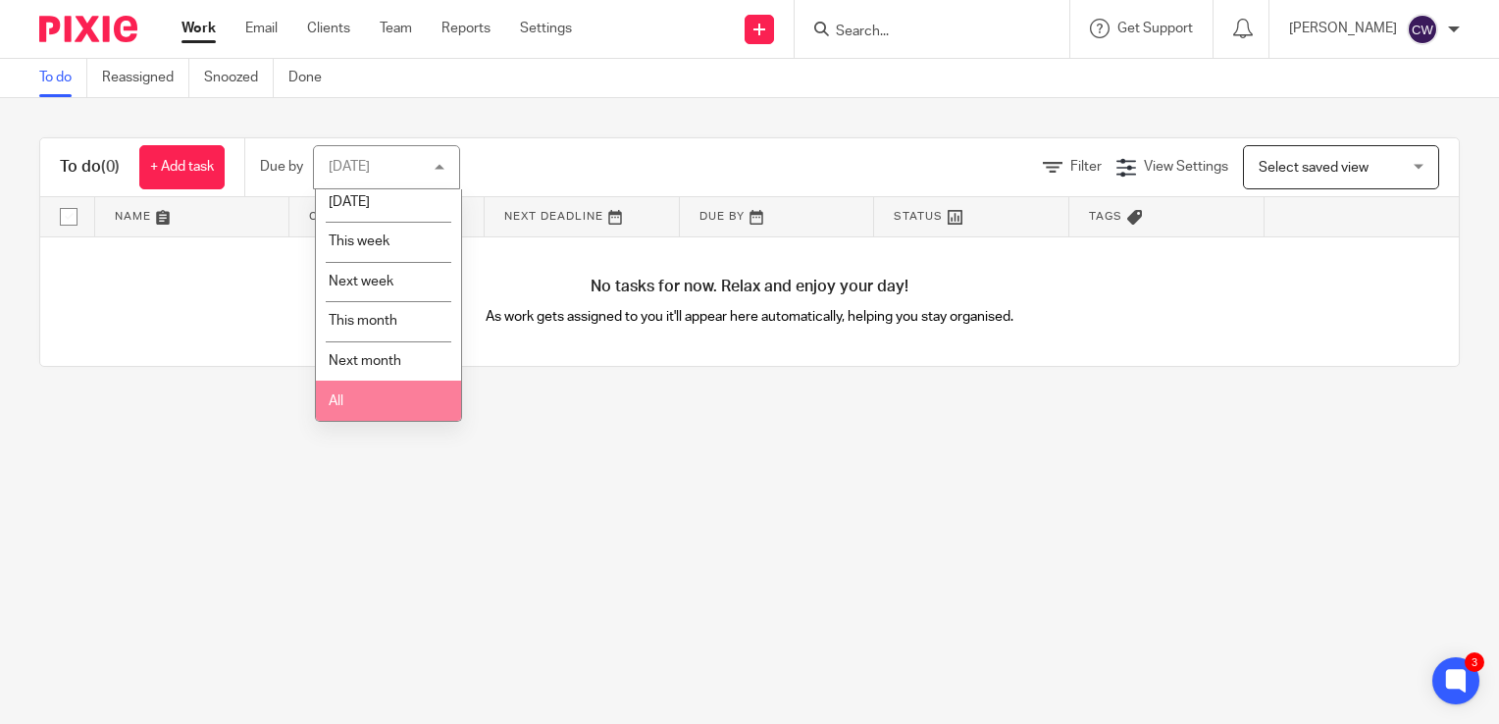
click at [369, 396] on li "All" at bounding box center [388, 401] width 145 height 40
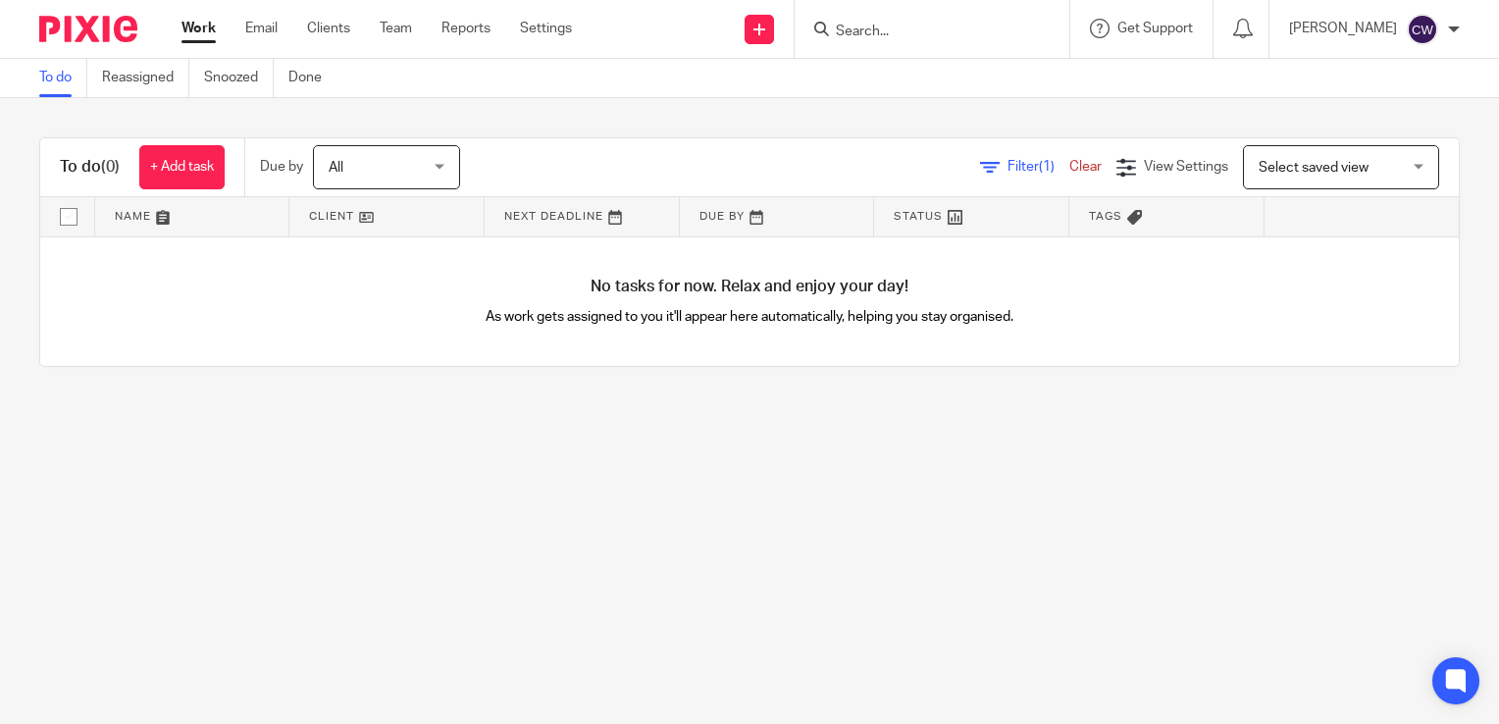
click at [1069, 166] on link "Clear" at bounding box center [1085, 167] width 32 height 14
click at [432, 169] on span "[DATE]" at bounding box center [381, 166] width 104 height 41
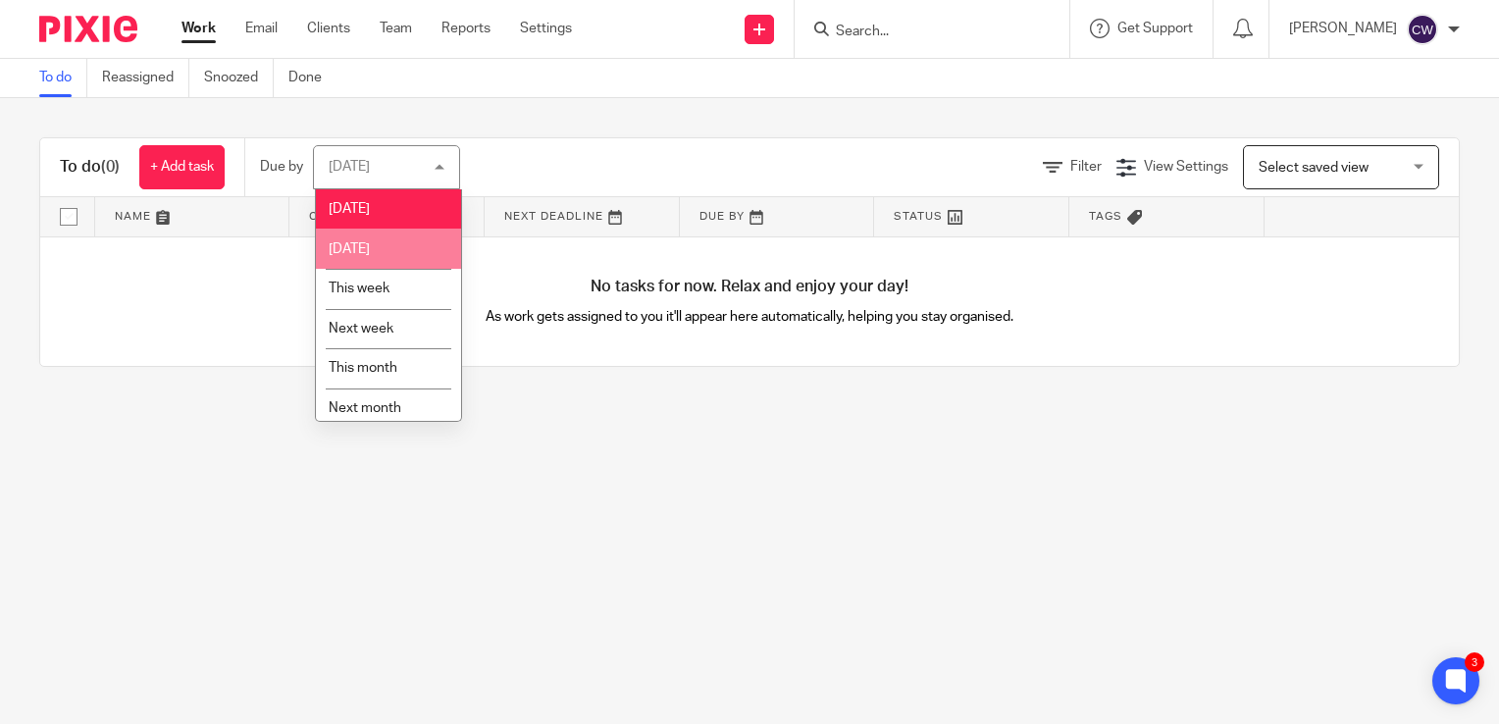
scroll to position [50, 0]
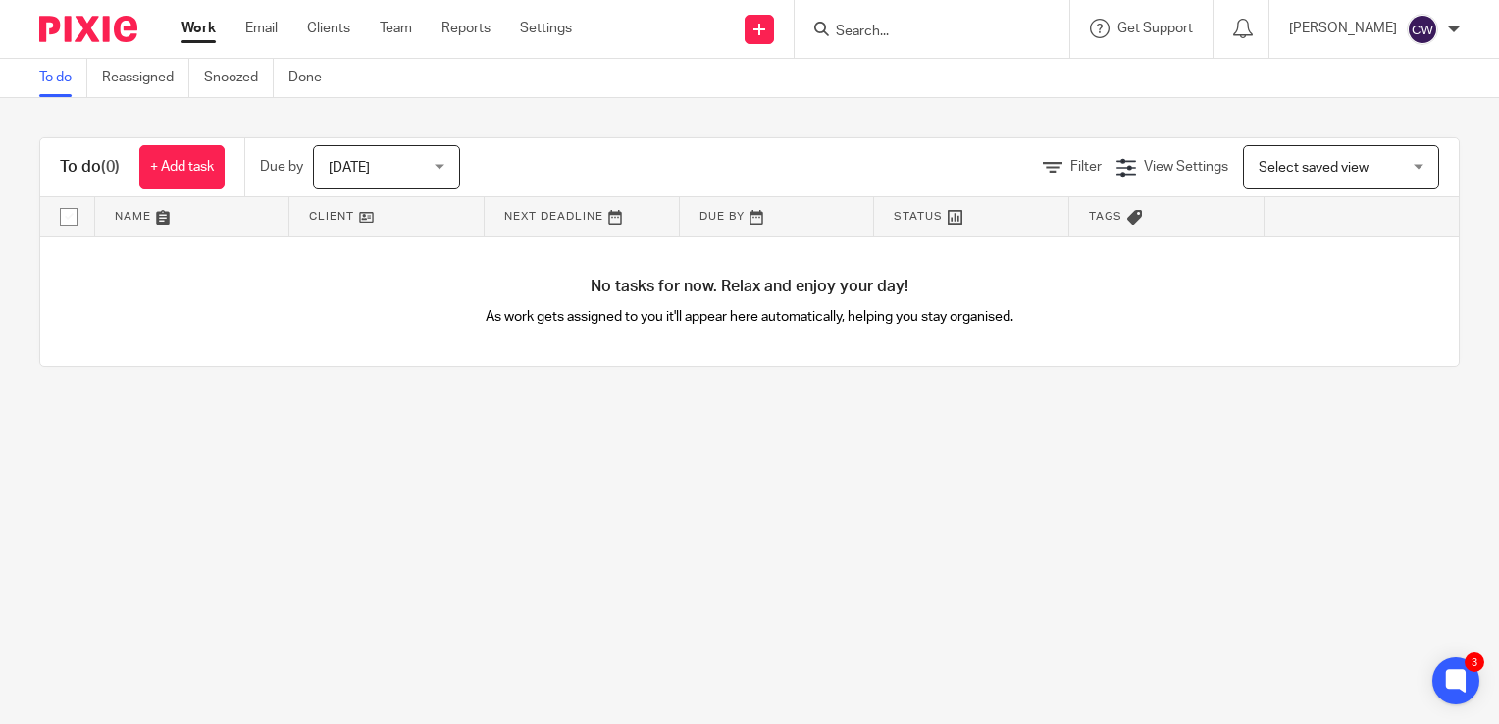
click at [587, 179] on div "Filter View Settings View Settings Manage saved views Select saved view Select …" at bounding box center [976, 167] width 964 height 44
click at [1070, 171] on span "Filter" at bounding box center [1085, 167] width 31 height 14
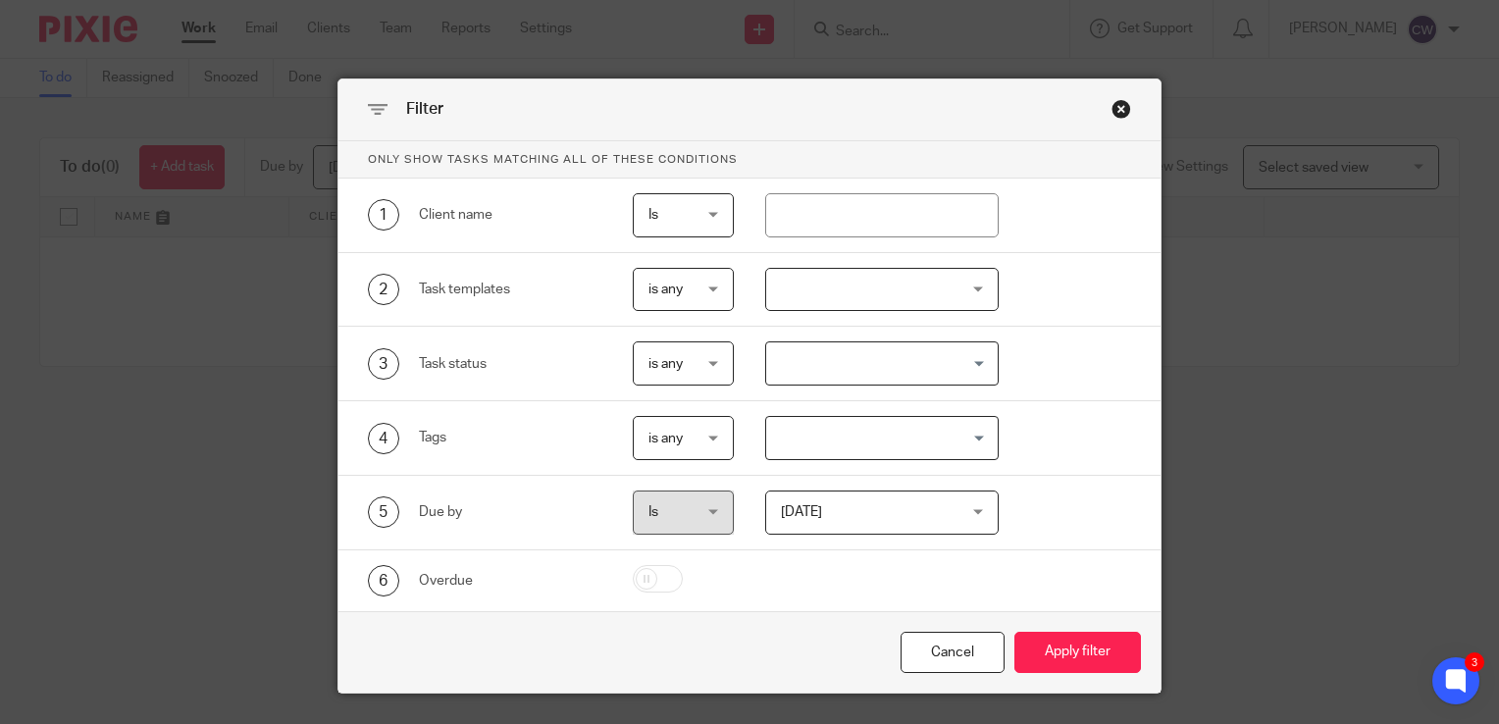
scroll to position [46, 0]
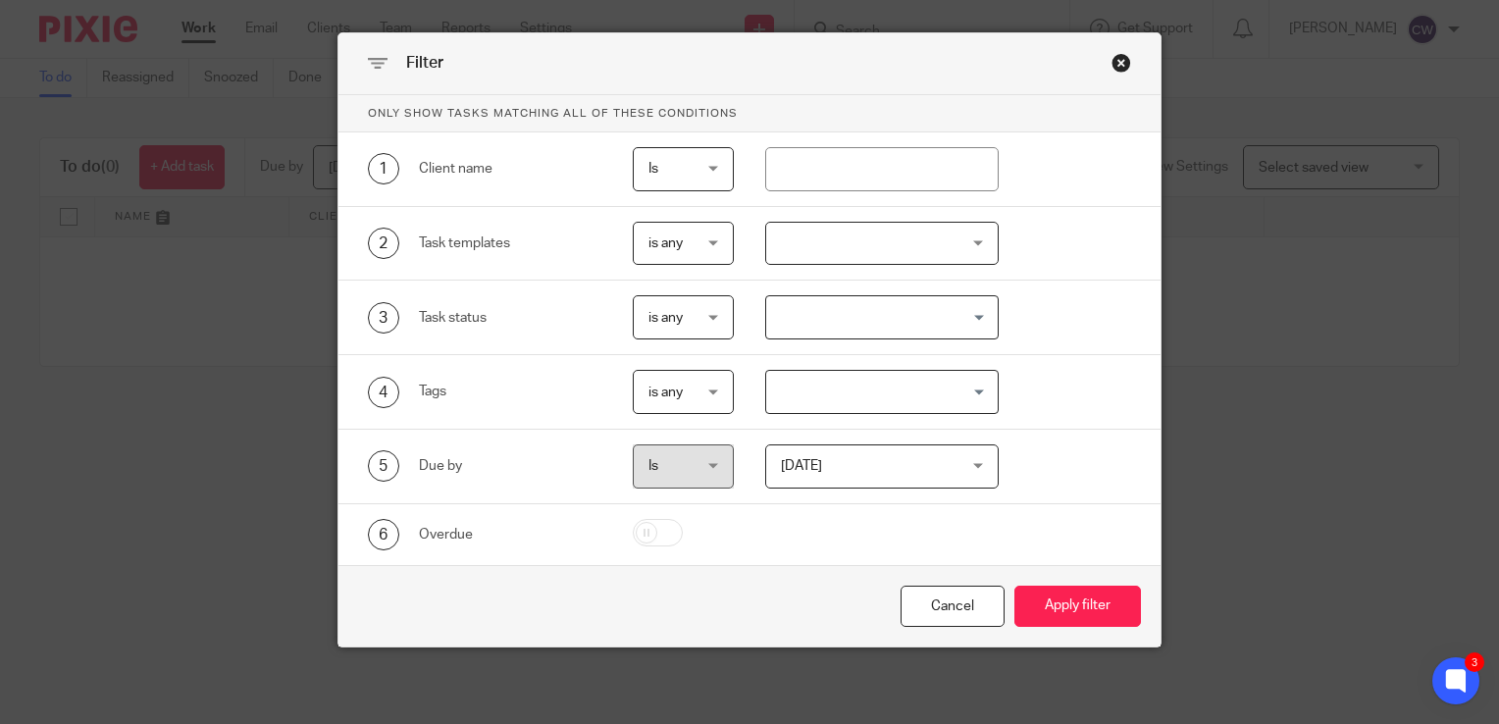
click at [973, 465] on div "Today Today" at bounding box center [882, 466] width 234 height 44
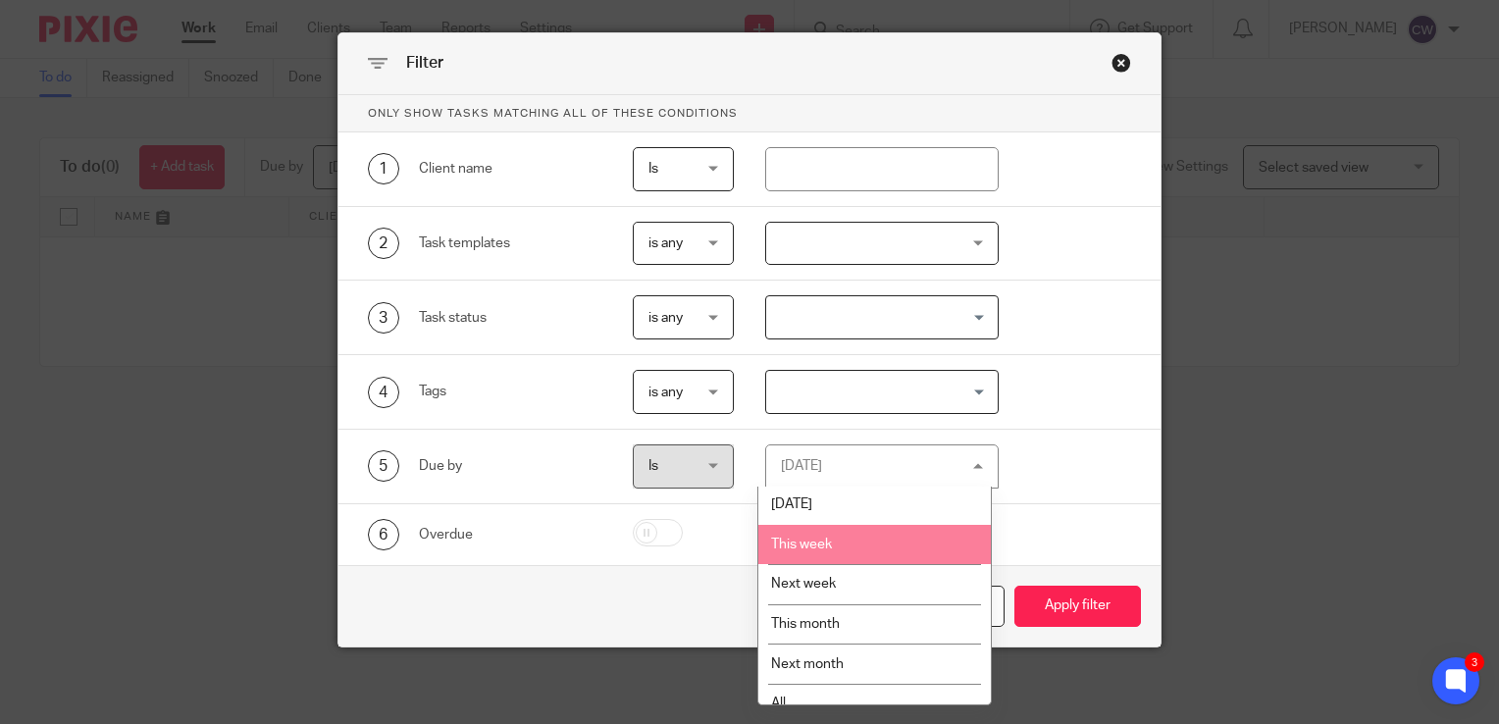
scroll to position [64, 0]
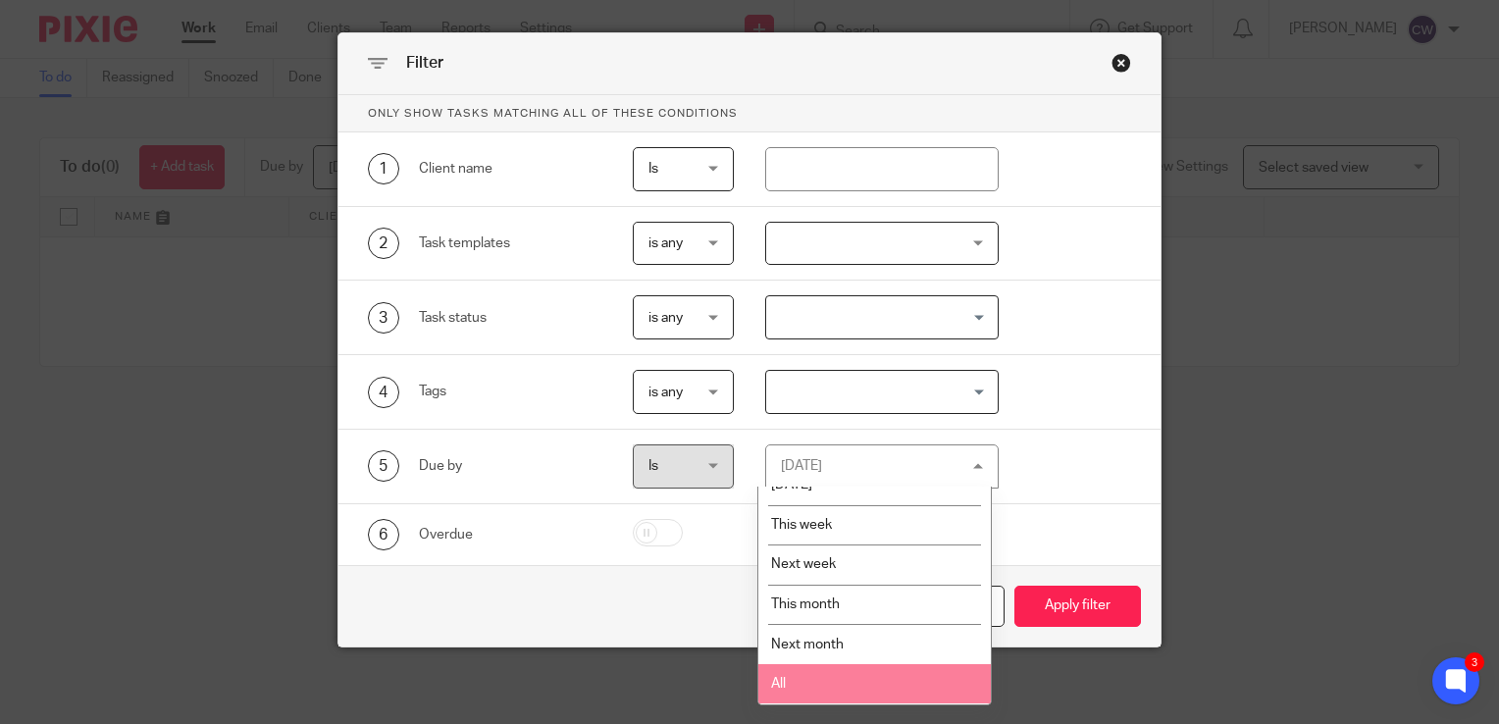
click at [851, 685] on li "All" at bounding box center [874, 684] width 232 height 40
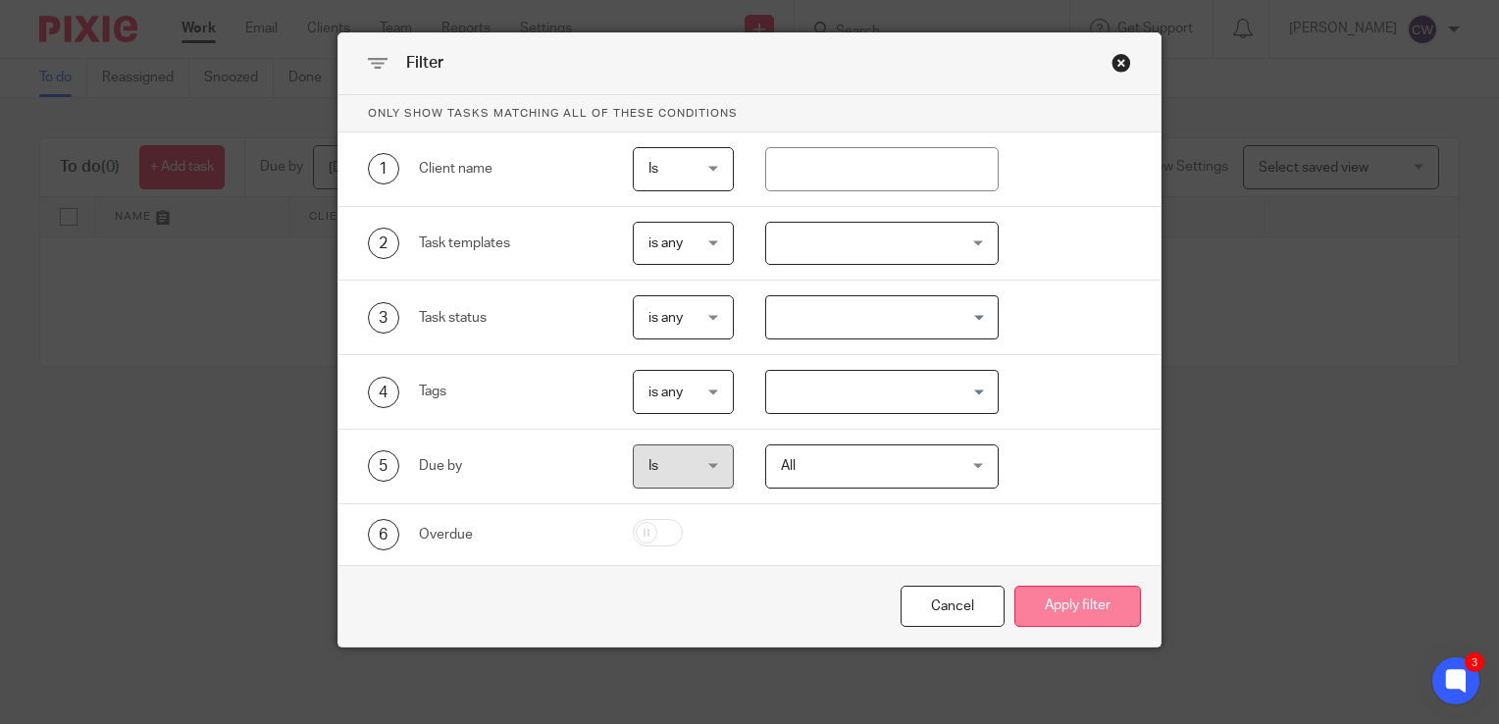
click at [1103, 594] on button "Apply filter" at bounding box center [1077, 606] width 127 height 42
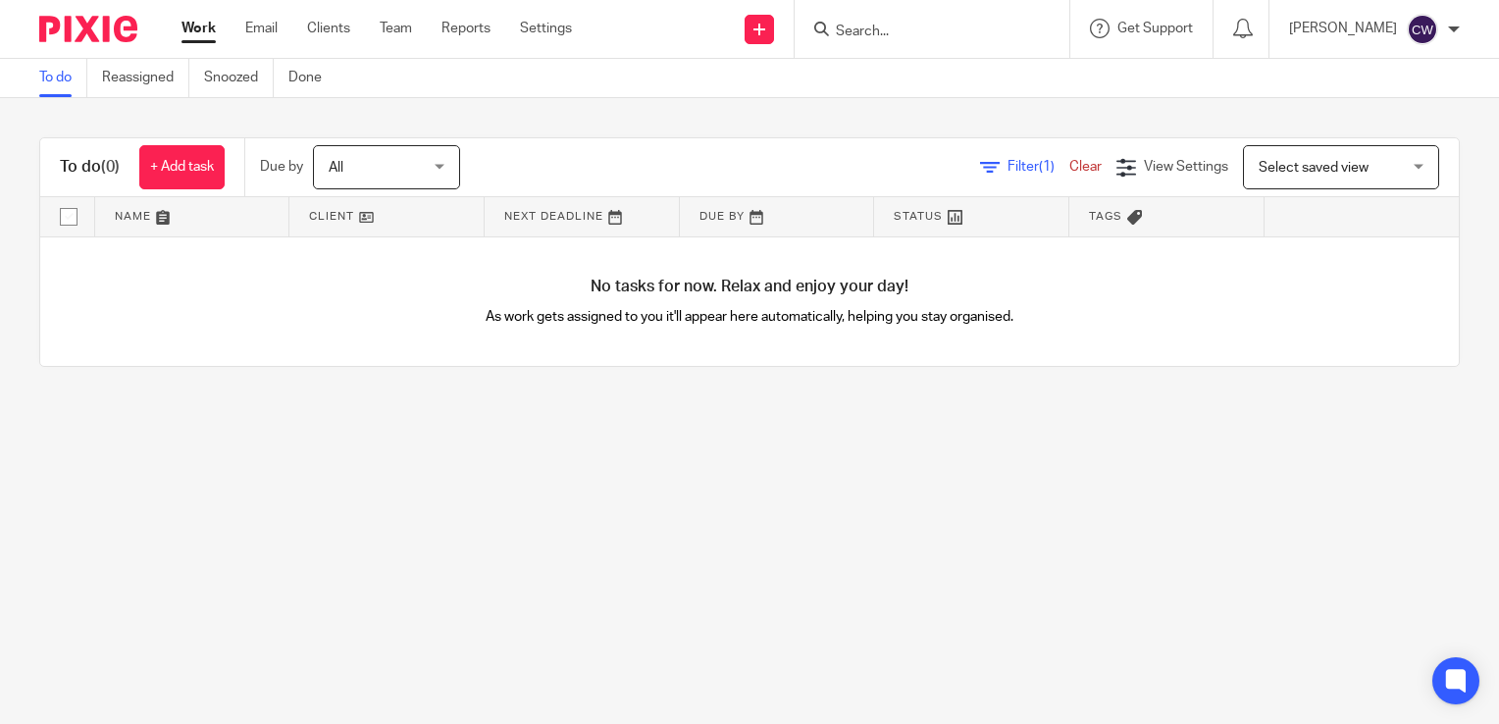
click at [1069, 167] on link "Clear" at bounding box center [1085, 167] width 32 height 14
click at [406, 35] on link "Team" at bounding box center [396, 29] width 32 height 20
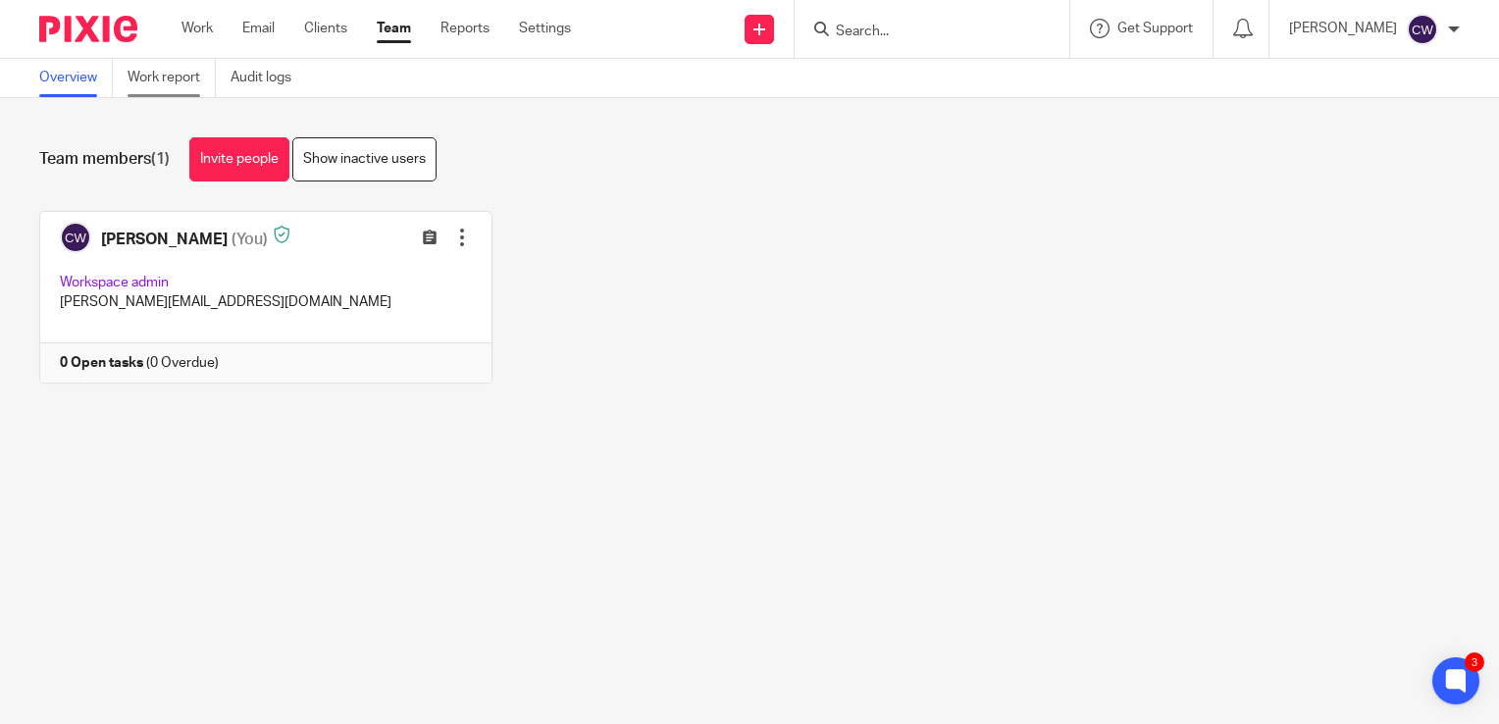
click at [173, 74] on link "Work report" at bounding box center [171, 78] width 88 height 38
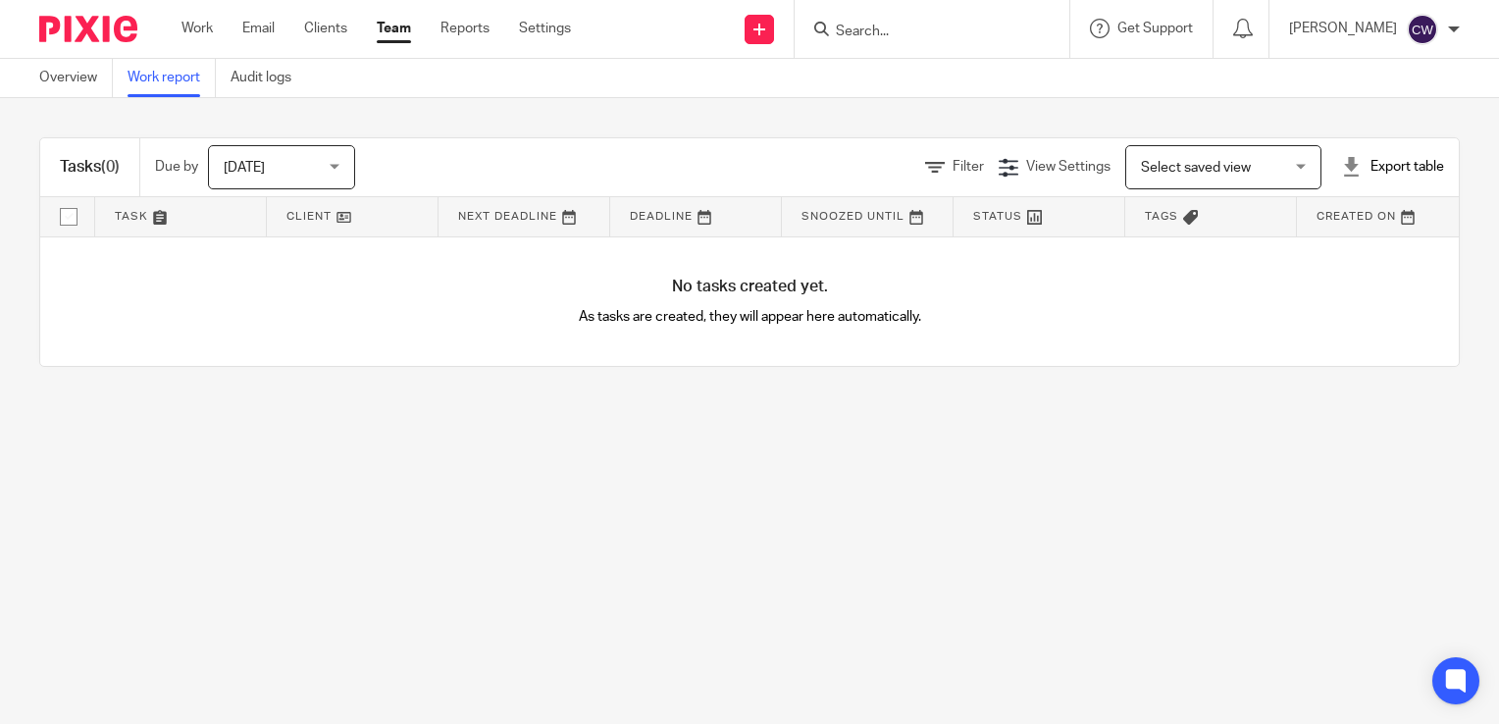
click at [326, 171] on span "[DATE]" at bounding box center [276, 166] width 104 height 41
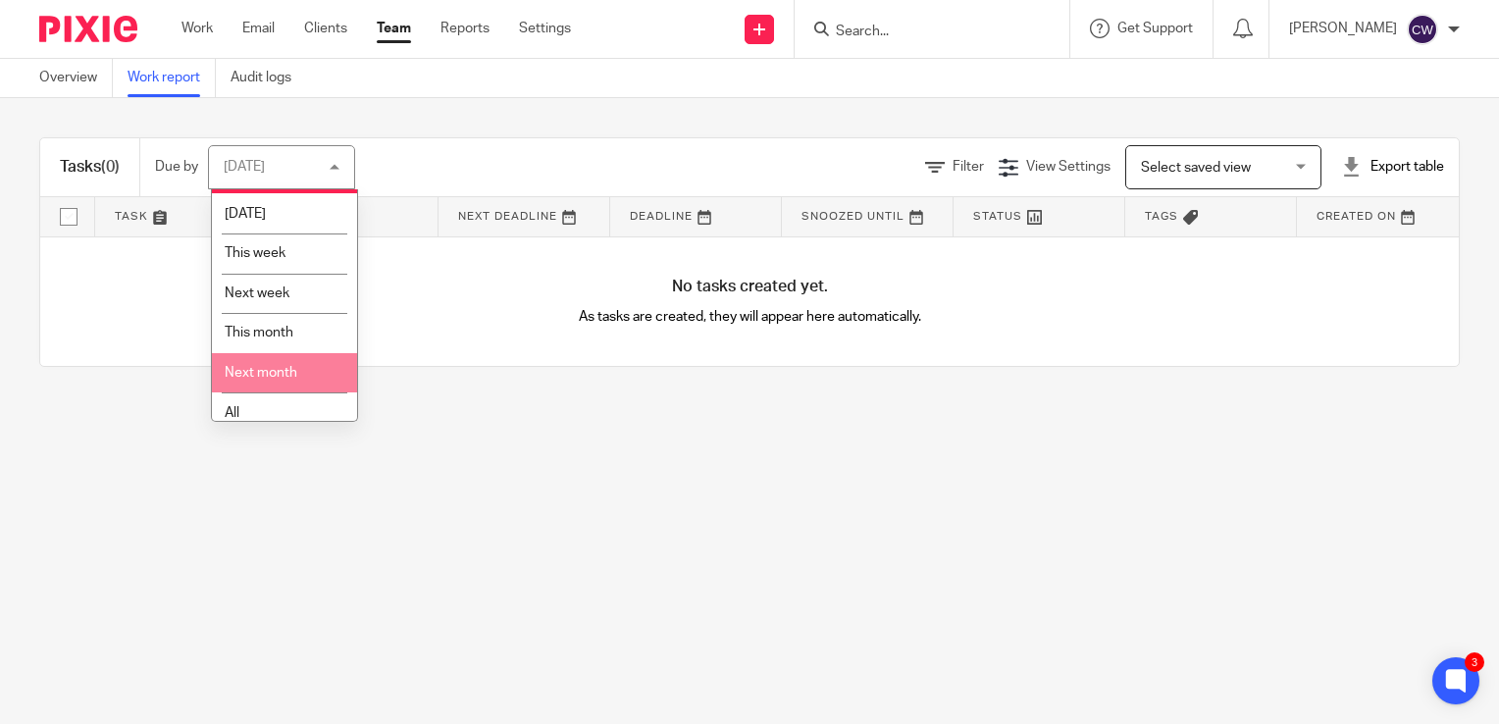
scroll to position [50, 0]
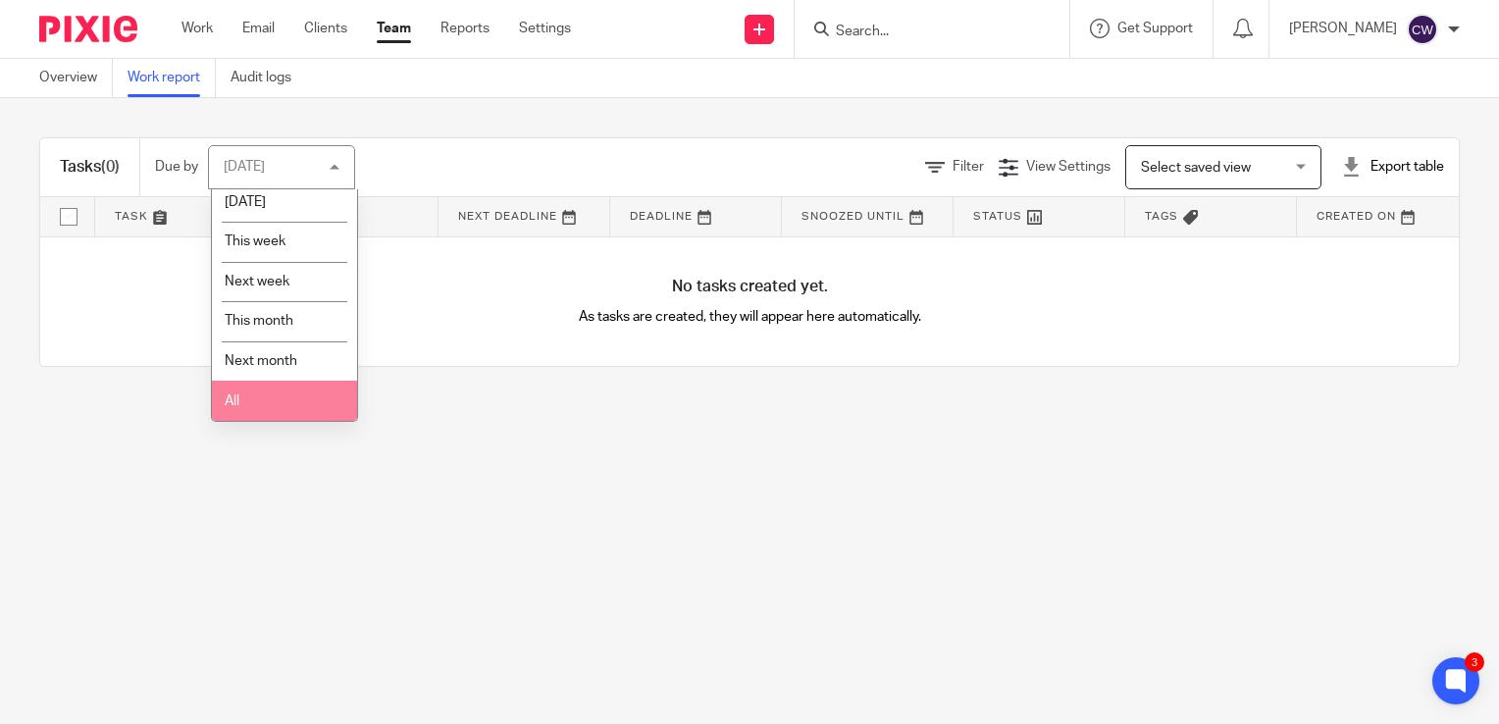
click at [288, 398] on li "All" at bounding box center [284, 401] width 145 height 40
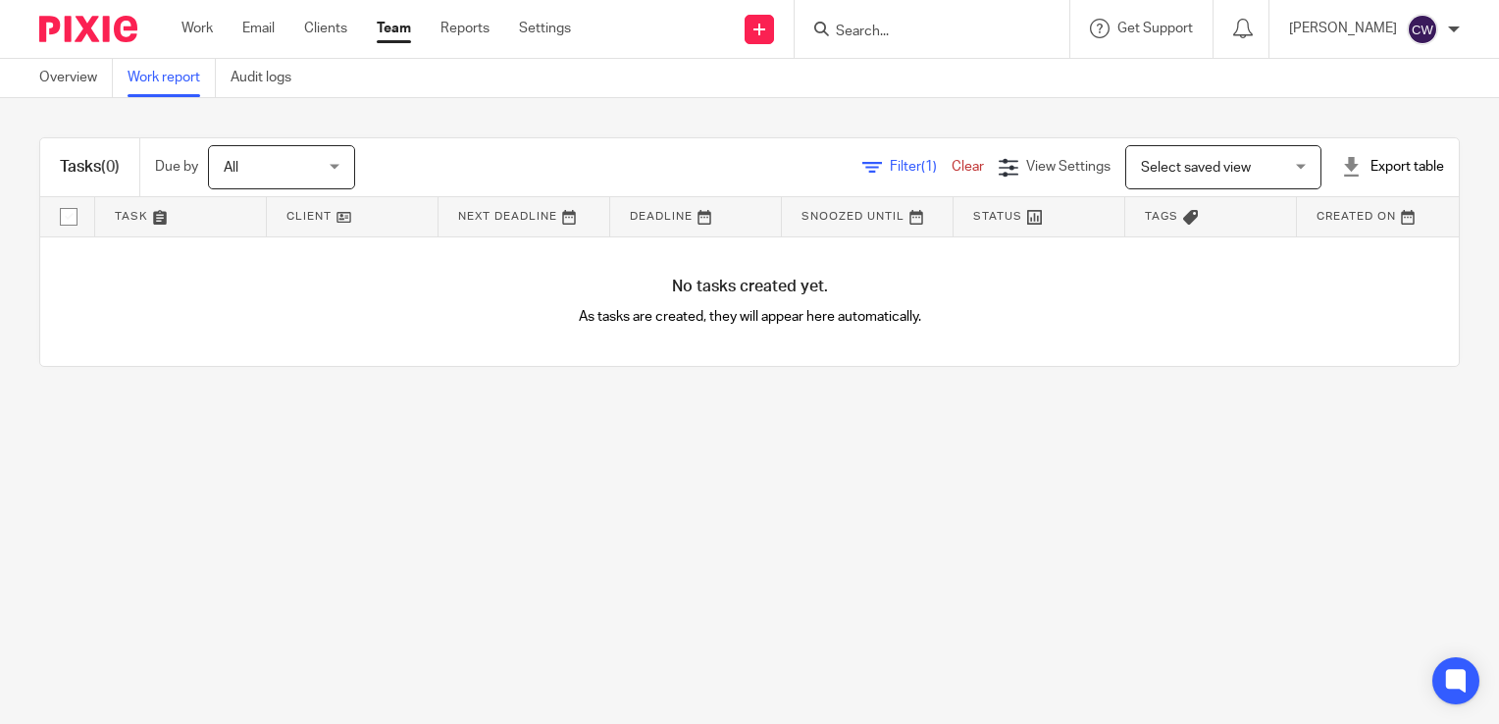
click at [951, 167] on link "Clear" at bounding box center [967, 167] width 32 height 14
click at [184, 24] on link "Work" at bounding box center [196, 29] width 31 height 20
